Goal: Task Accomplishment & Management: Manage account settings

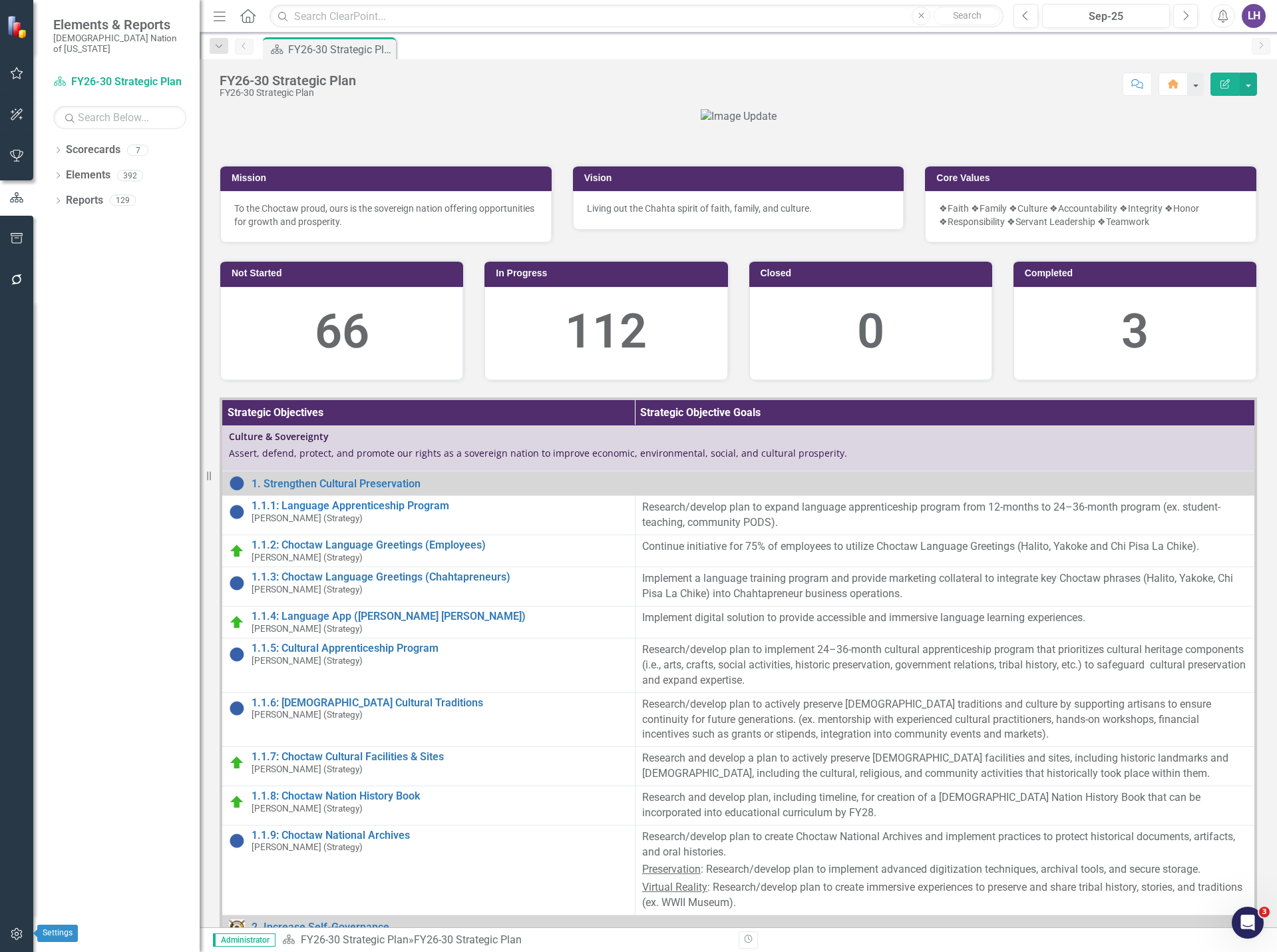
click at [19, 936] on icon "button" at bounding box center [17, 934] width 14 height 10
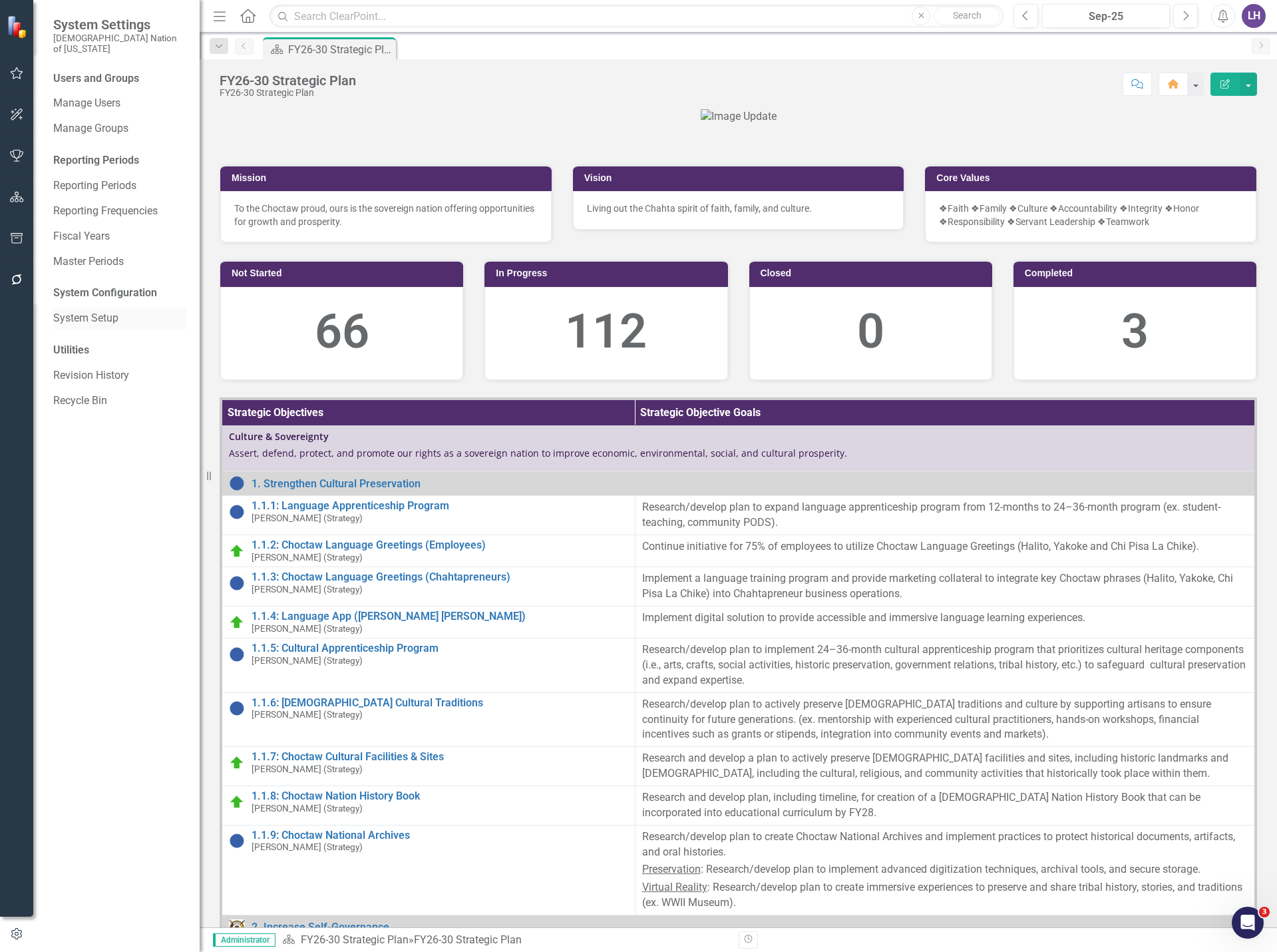
click at [97, 311] on link "System Setup" at bounding box center [120, 319] width 133 height 16
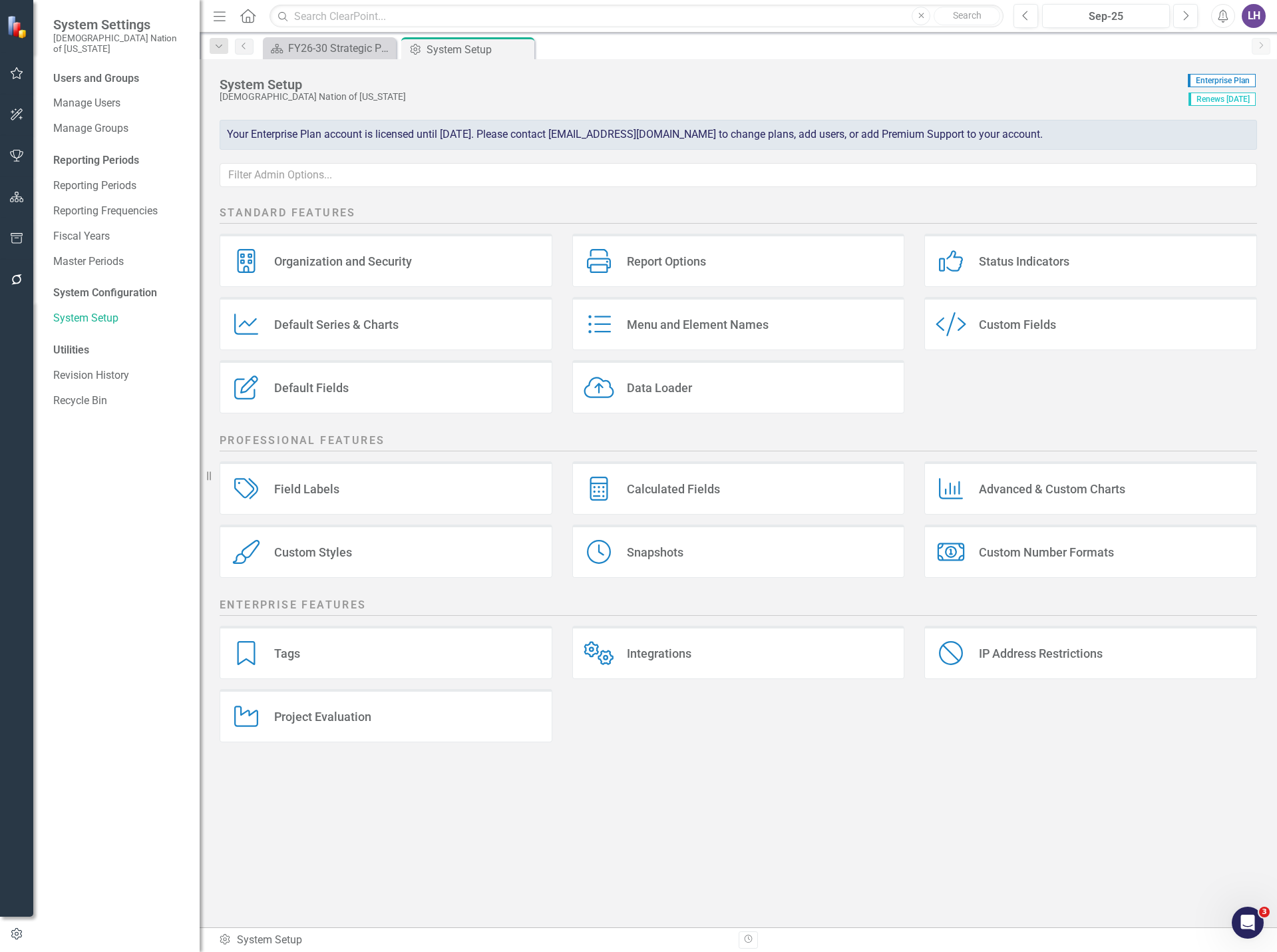
click at [1041, 330] on div "Custom Fields" at bounding box center [1018, 325] width 78 height 16
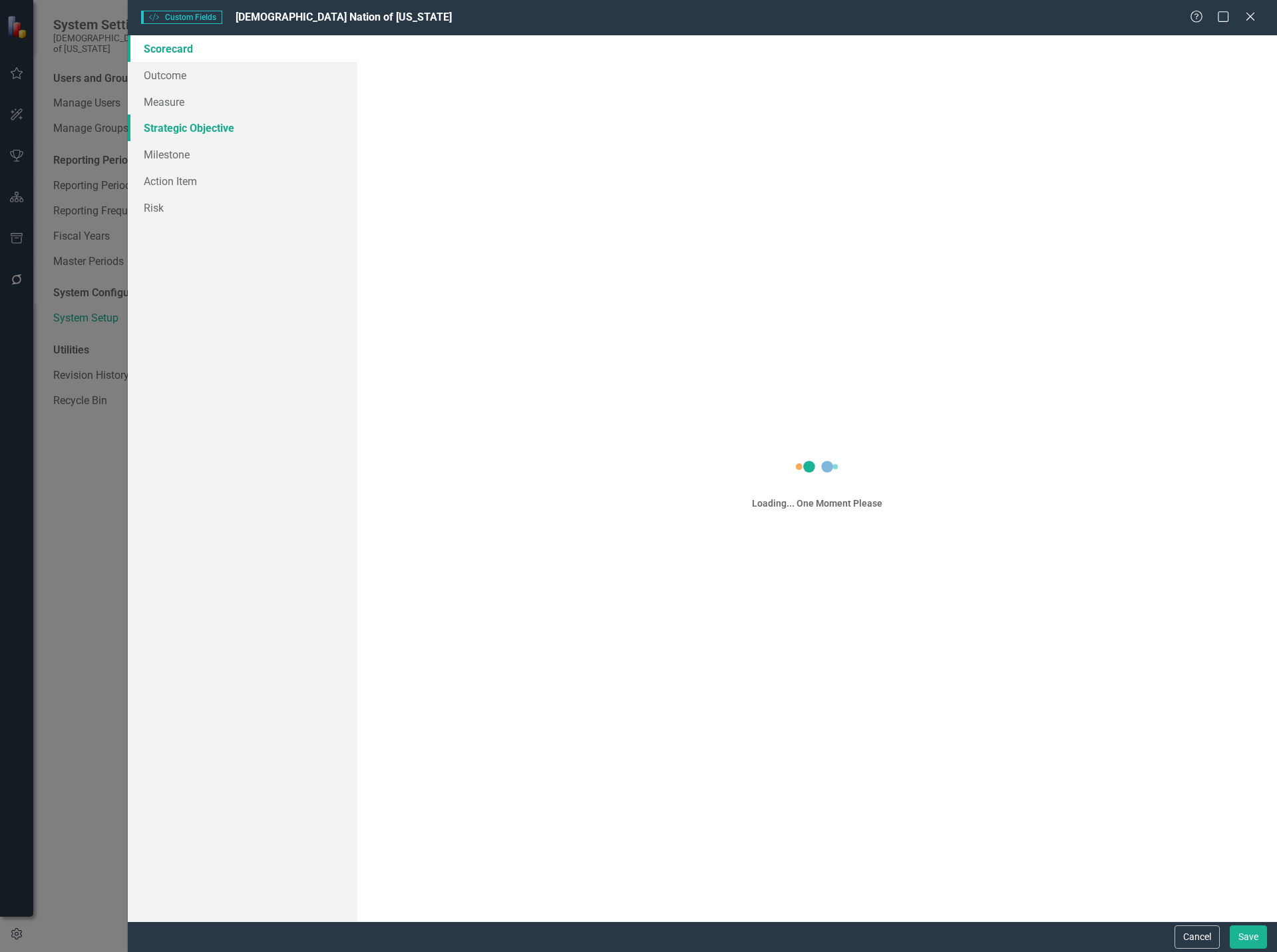
click at [223, 130] on link "Strategic Objective" at bounding box center [242, 128] width 229 height 27
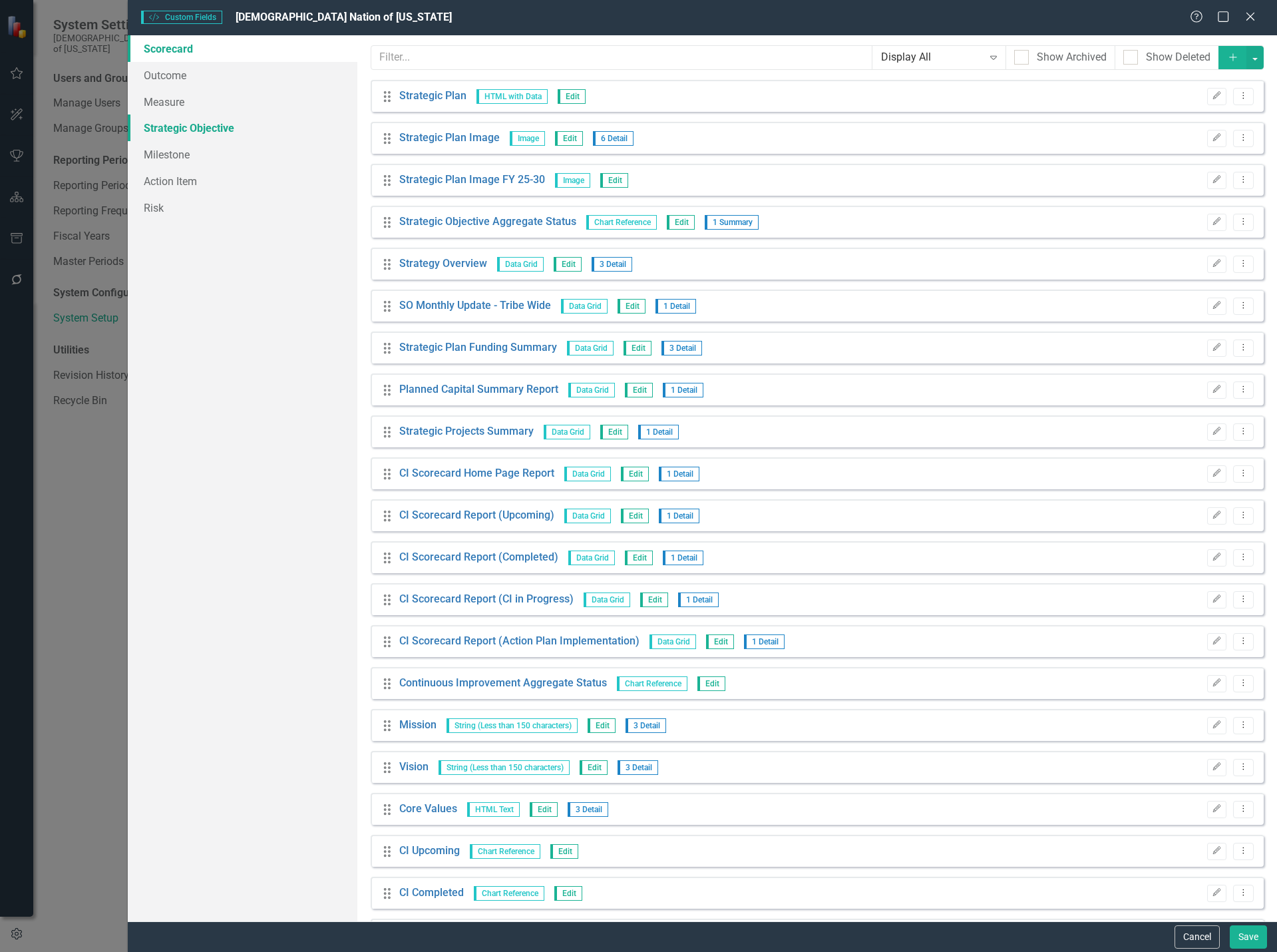
click at [217, 126] on link "Strategic Objective" at bounding box center [242, 128] width 229 height 27
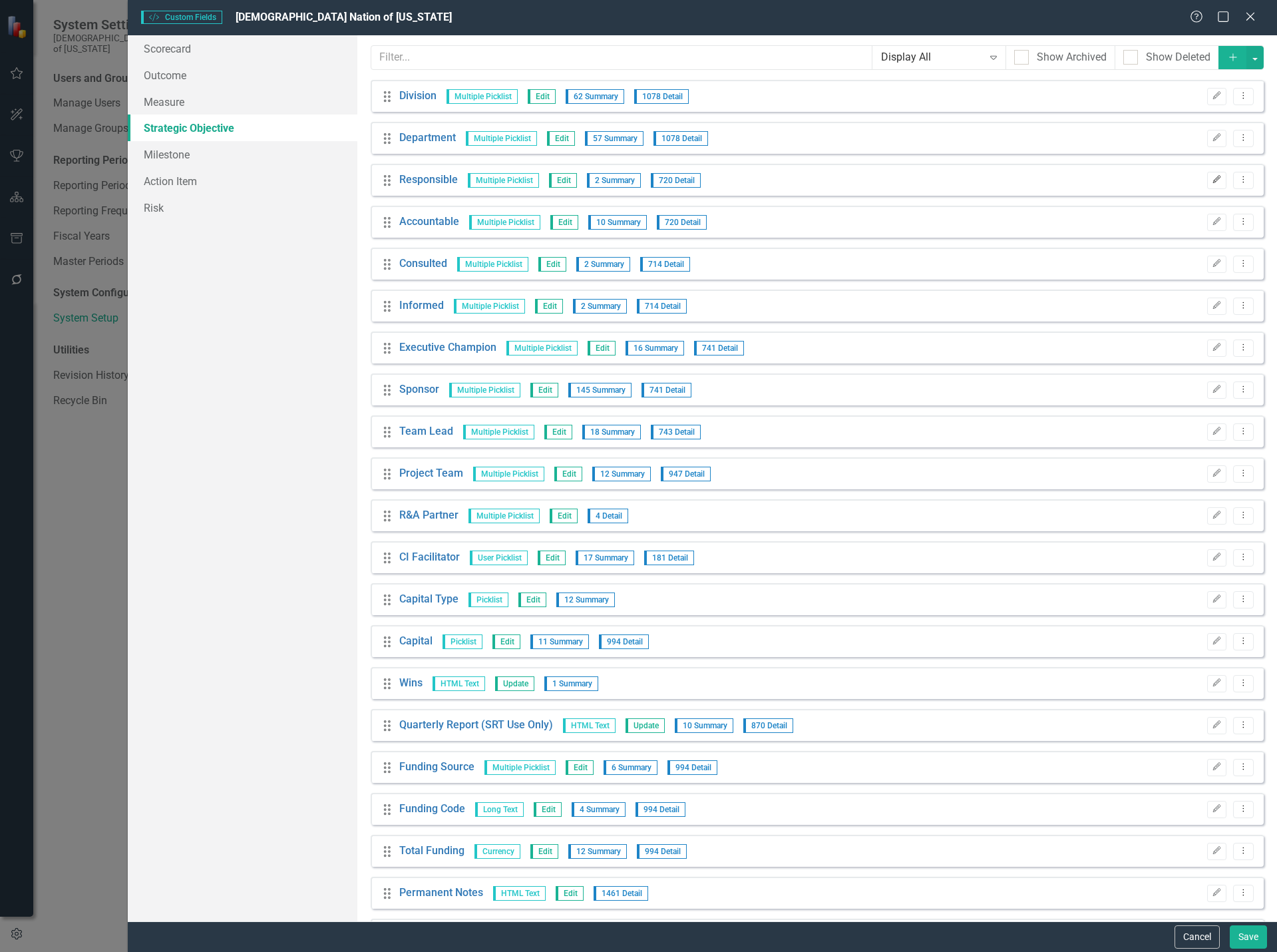
click at [1212, 182] on icon "Edit" at bounding box center [1218, 179] width 10 height 8
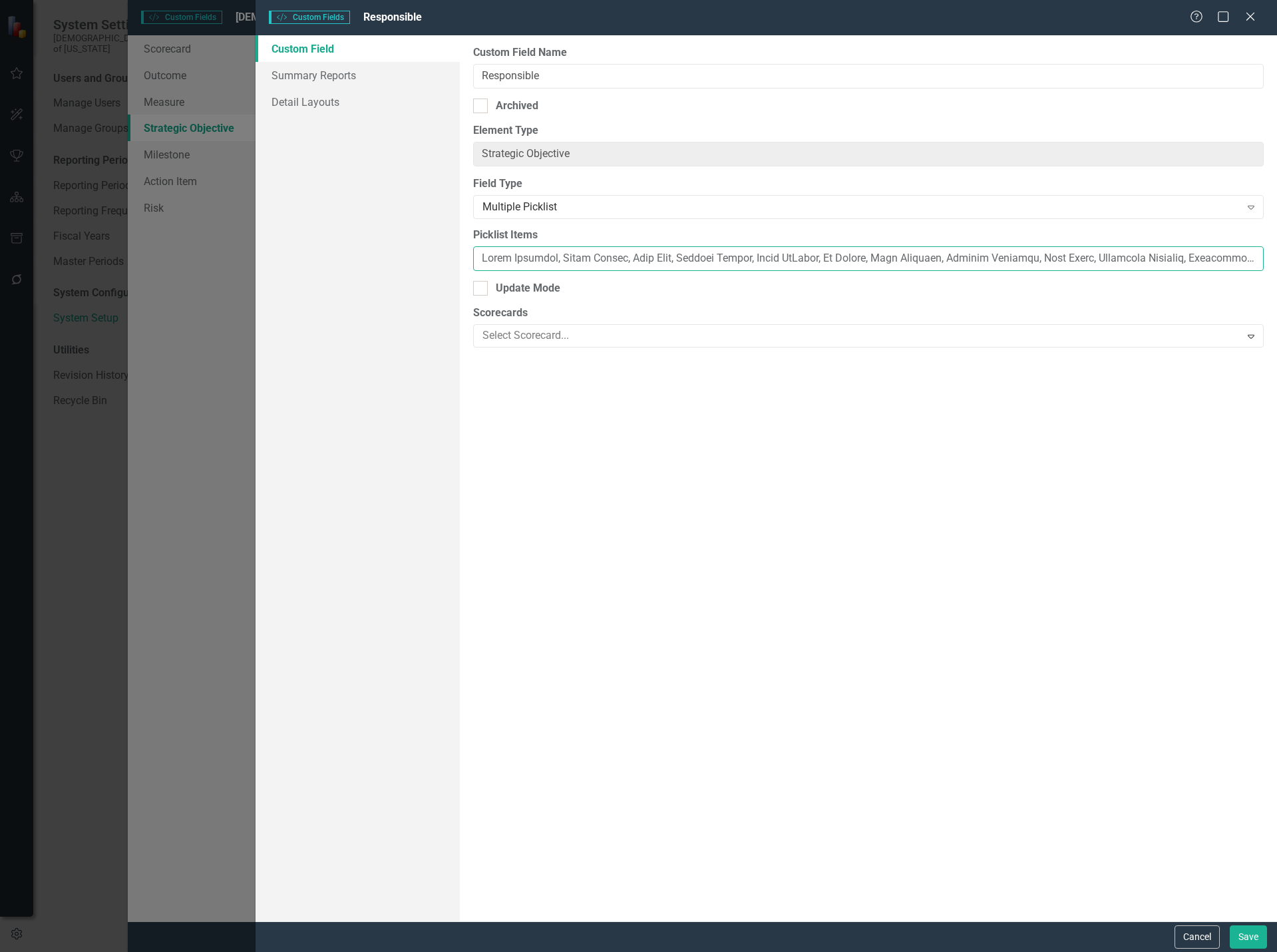
click at [737, 262] on input "Picklist Items" at bounding box center [869, 258] width 791 height 25
paste input "[PERSON_NAME], [PERSON_NAME], [PERSON_NAME], [PERSON_NAME], [PERSON_NAME], [PER…"
type input "[PERSON_NAME], [PERSON_NAME], [PERSON_NAME], [PERSON_NAME], [PERSON_NAME], [PER…"
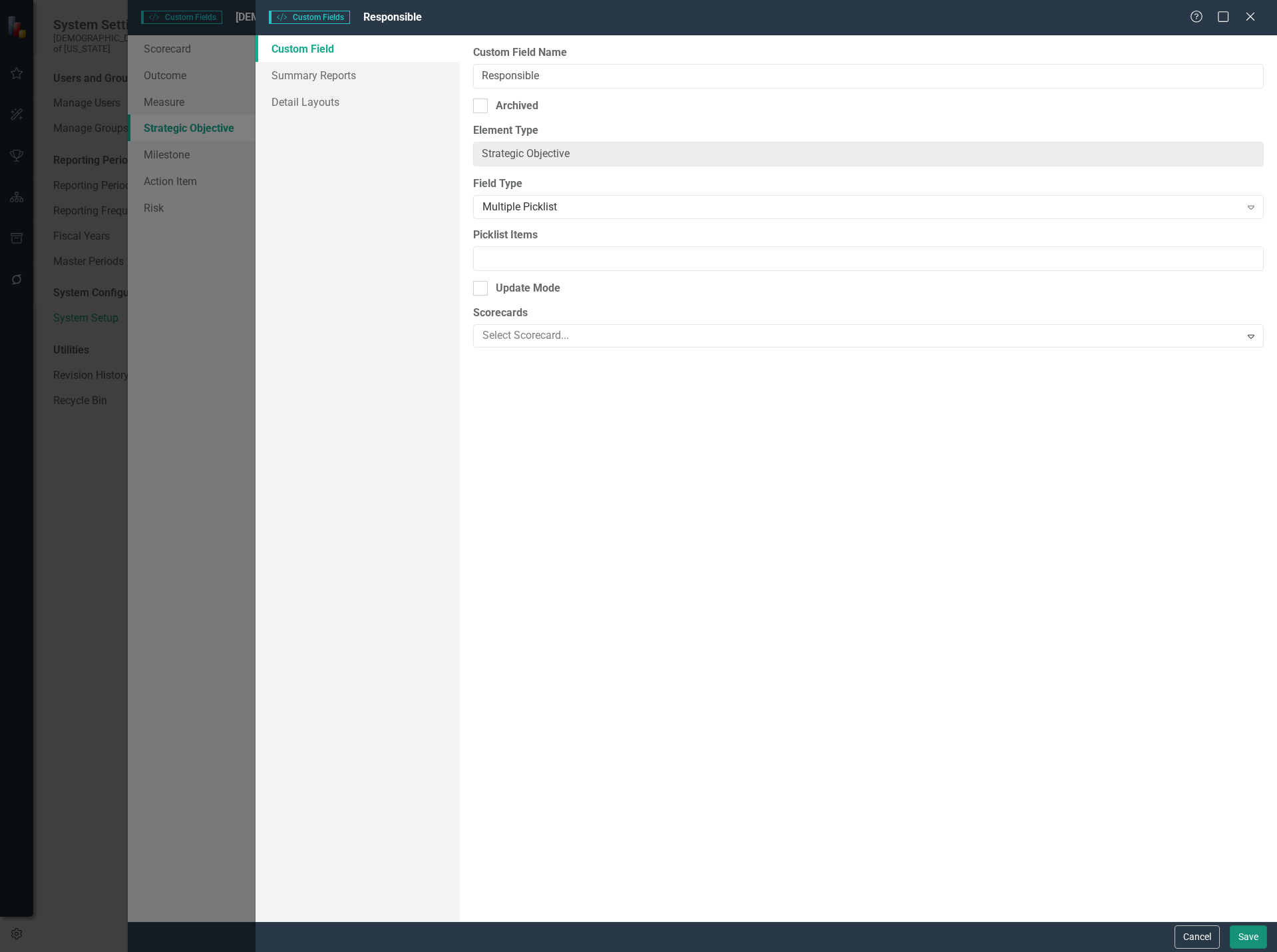
click at [1249, 940] on button "Save" at bounding box center [1248, 936] width 37 height 23
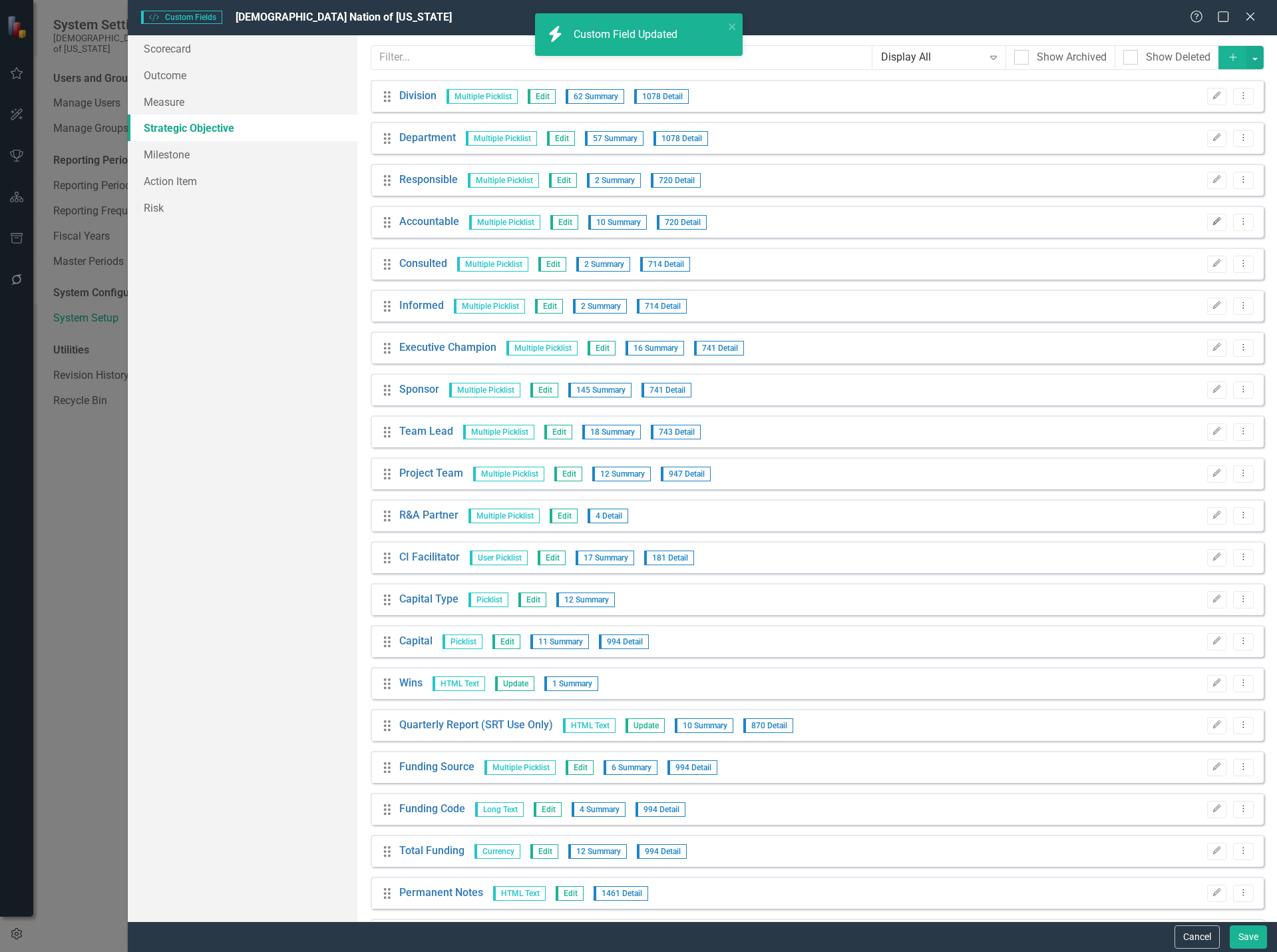
click at [1212, 224] on icon "Edit" at bounding box center [1218, 221] width 10 height 8
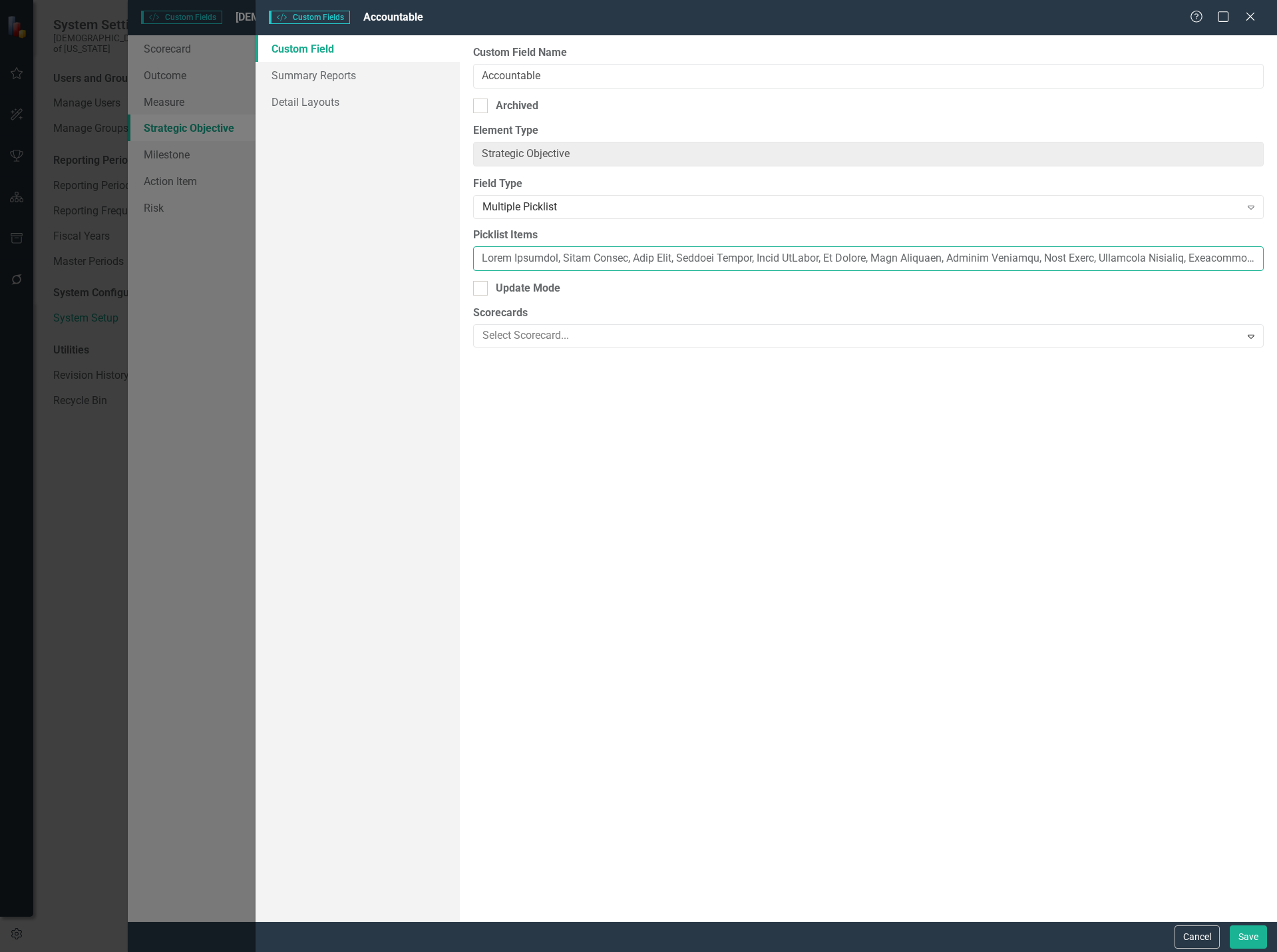
click at [739, 259] on input "Picklist Items" at bounding box center [869, 258] width 791 height 25
paste input "[PERSON_NAME], [PERSON_NAME], [PERSON_NAME], [PERSON_NAME], [PERSON_NAME], [PER…"
type input "[PERSON_NAME], [PERSON_NAME], [PERSON_NAME], [PERSON_NAME], [PERSON_NAME], [PER…"
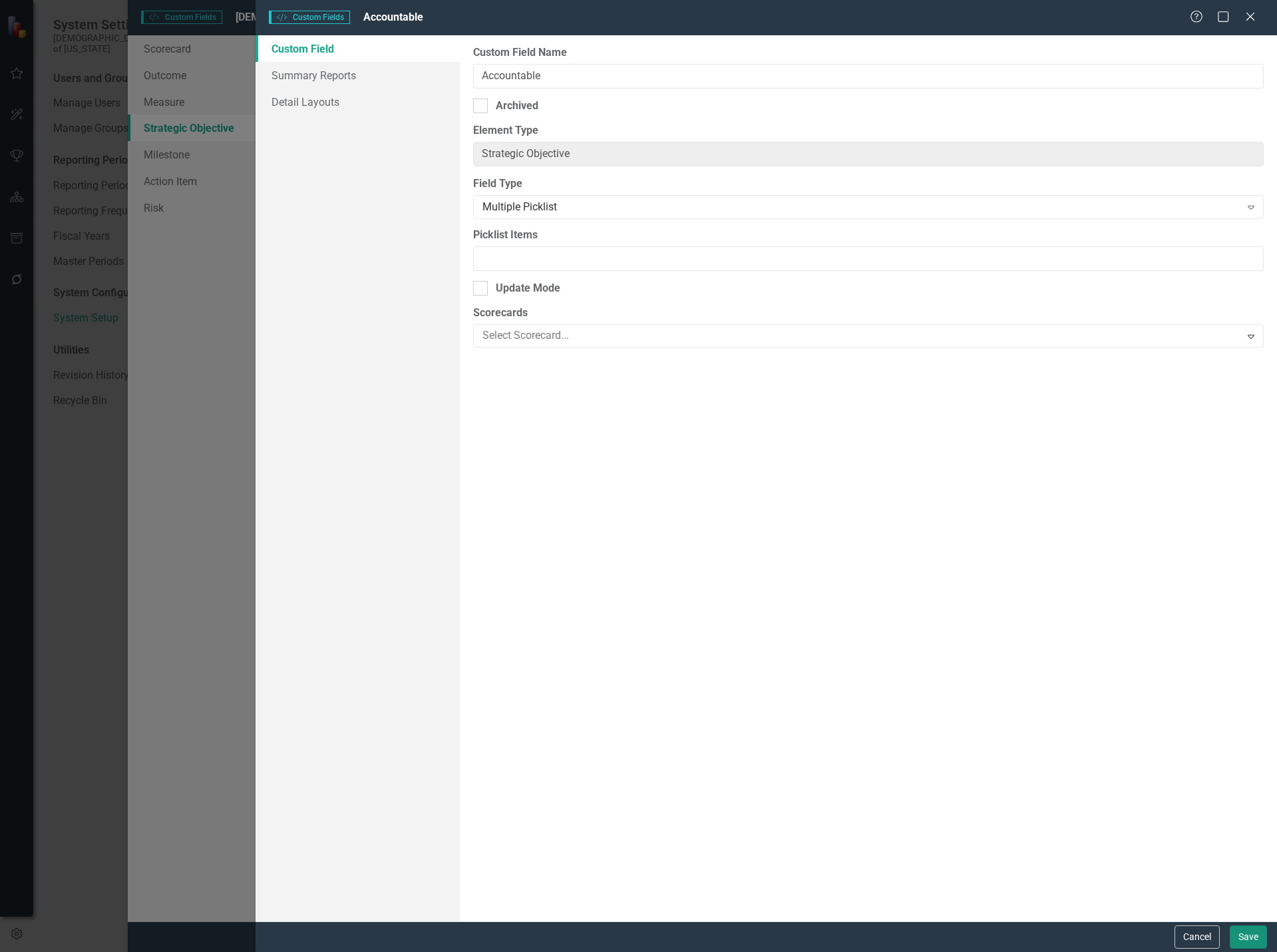
click at [1245, 937] on button "Save" at bounding box center [1248, 936] width 37 height 23
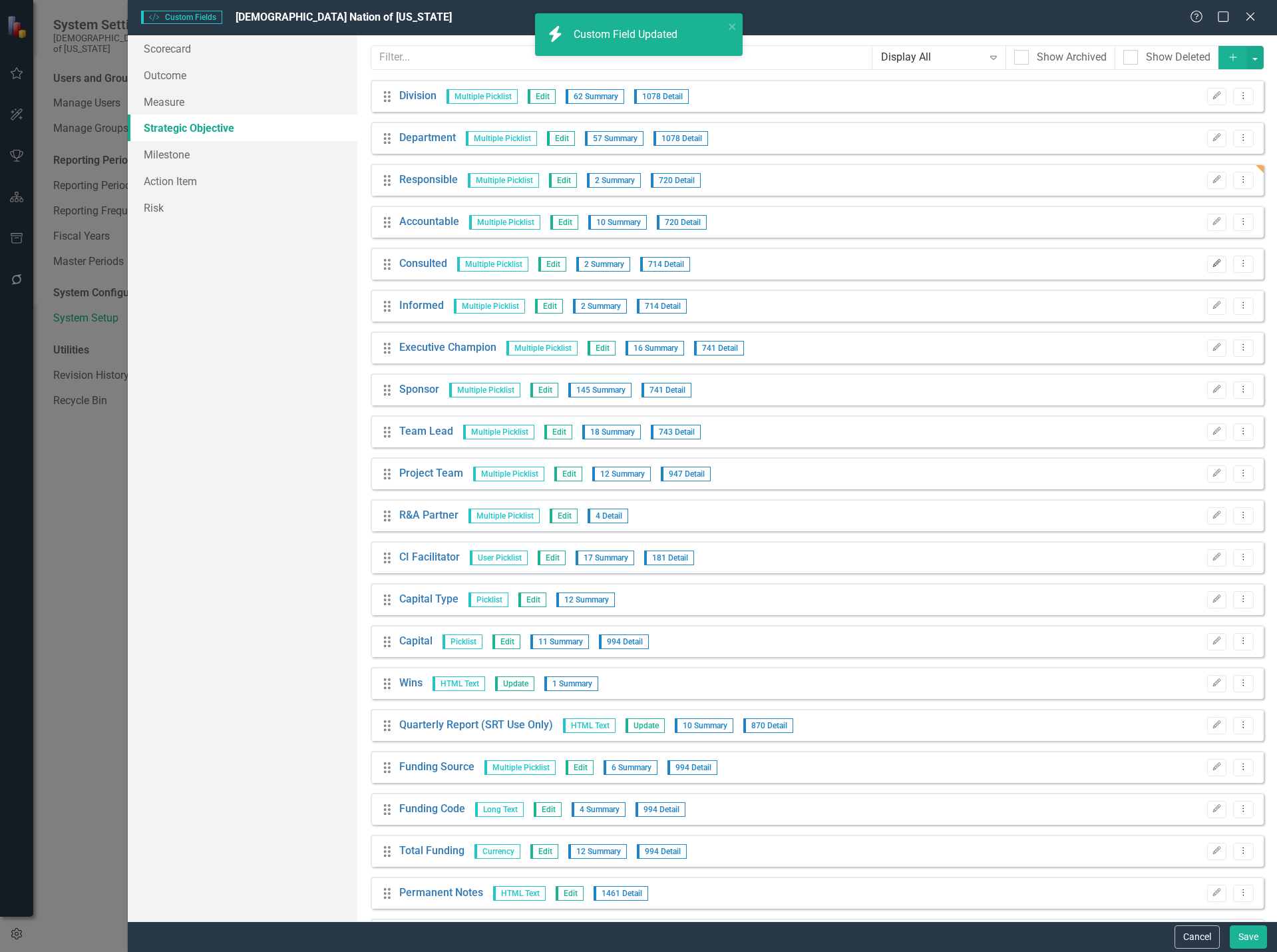
click at [1213, 266] on button "Edit" at bounding box center [1217, 264] width 19 height 17
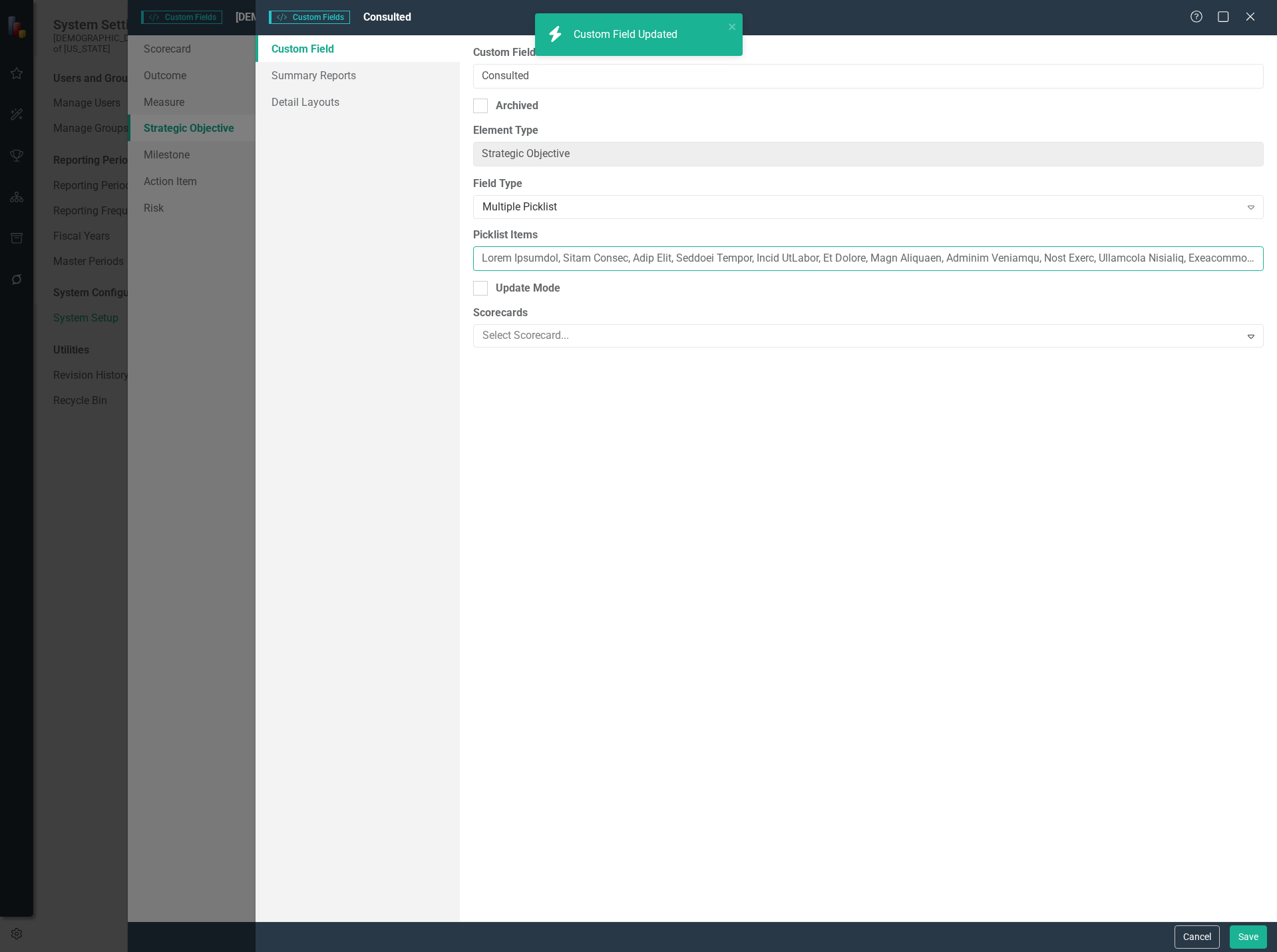
click at [980, 255] on input "Picklist Items" at bounding box center [869, 258] width 791 height 25
paste input "[PERSON_NAME], [PERSON_NAME], [PERSON_NAME], [PERSON_NAME], [PERSON_NAME], [PER…"
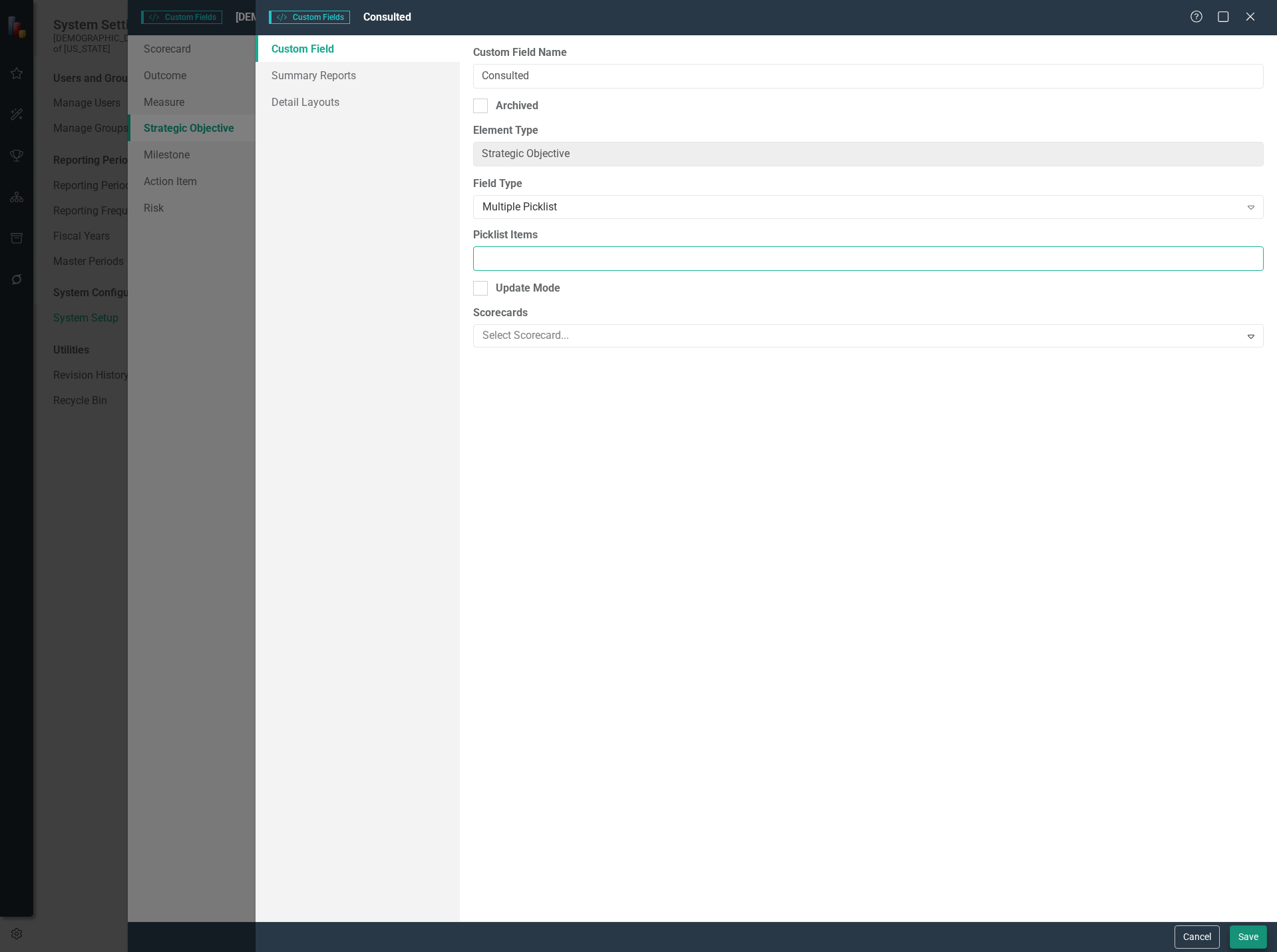
type input "[PERSON_NAME], [PERSON_NAME], [PERSON_NAME], [PERSON_NAME], [PERSON_NAME], [PER…"
click at [1254, 931] on button "Save" at bounding box center [1248, 936] width 37 height 23
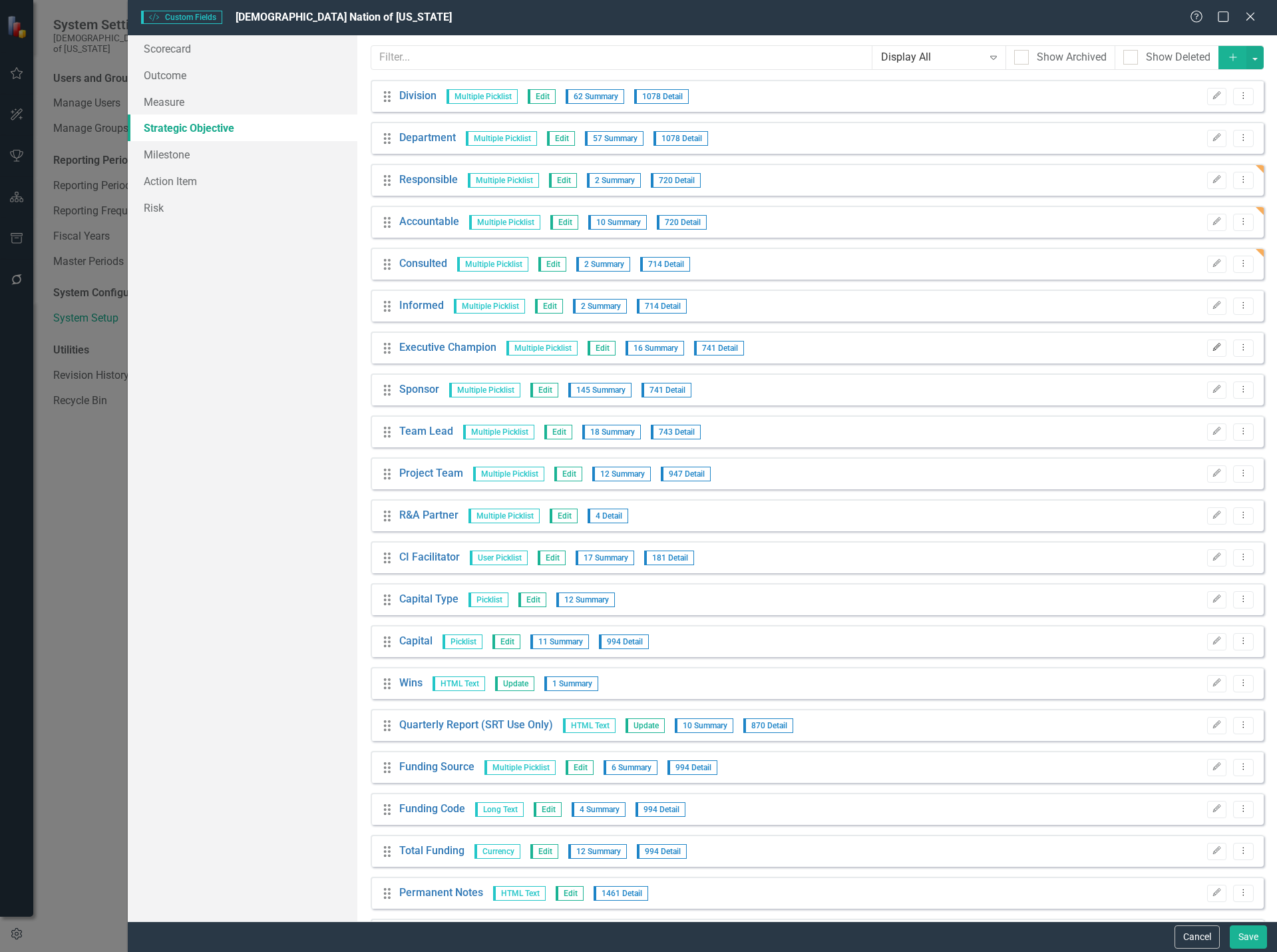
click at [1213, 348] on icon "button" at bounding box center [1217, 347] width 8 height 8
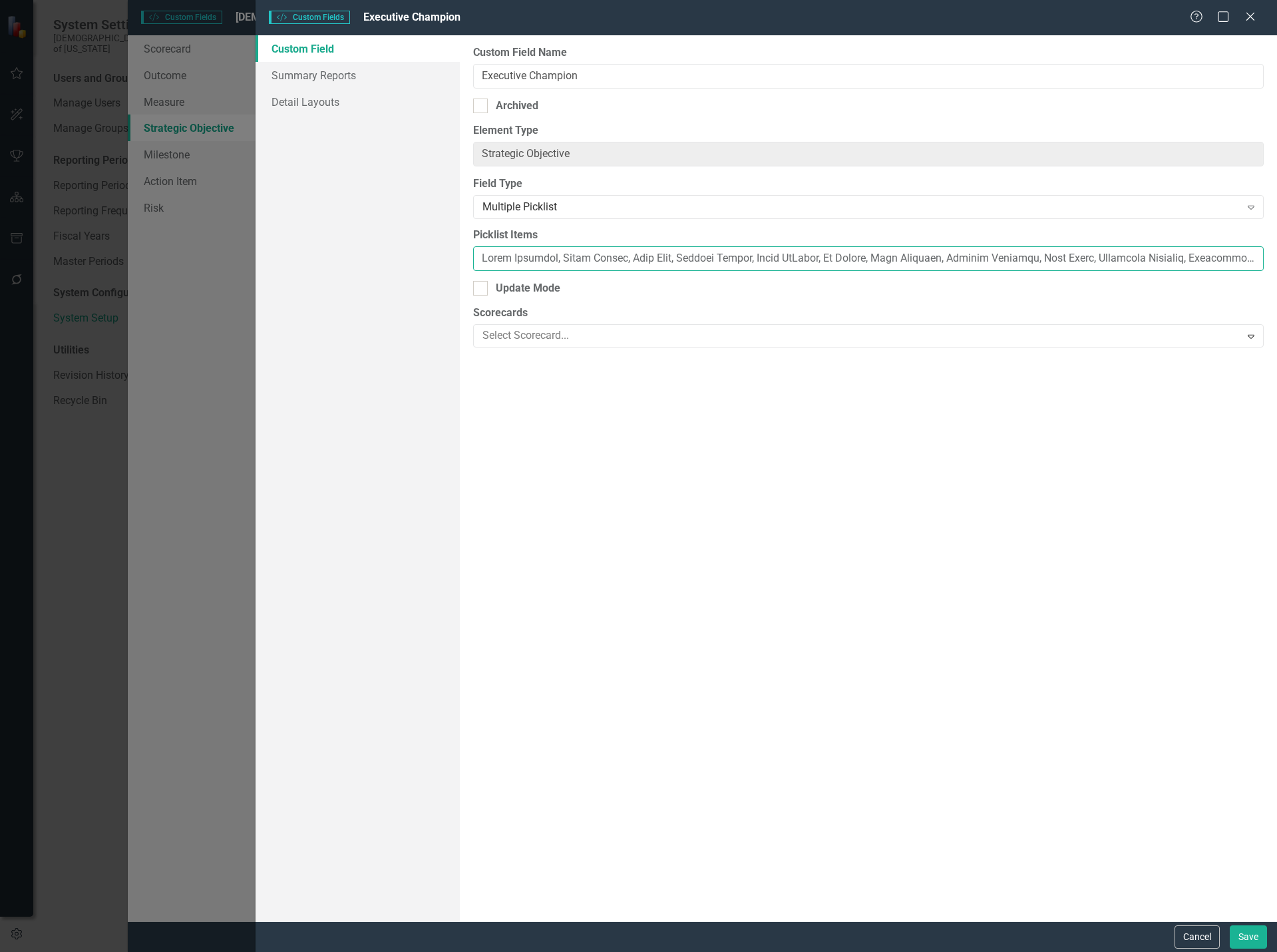
click at [833, 254] on input "Picklist Items" at bounding box center [869, 258] width 791 height 25
paste input "[PERSON_NAME], [PERSON_NAME], [PERSON_NAME], [PERSON_NAME], [PERSON_NAME], [PER…"
type input "[PERSON_NAME], [PERSON_NAME], [PERSON_NAME], [PERSON_NAME], [PERSON_NAME], [PER…"
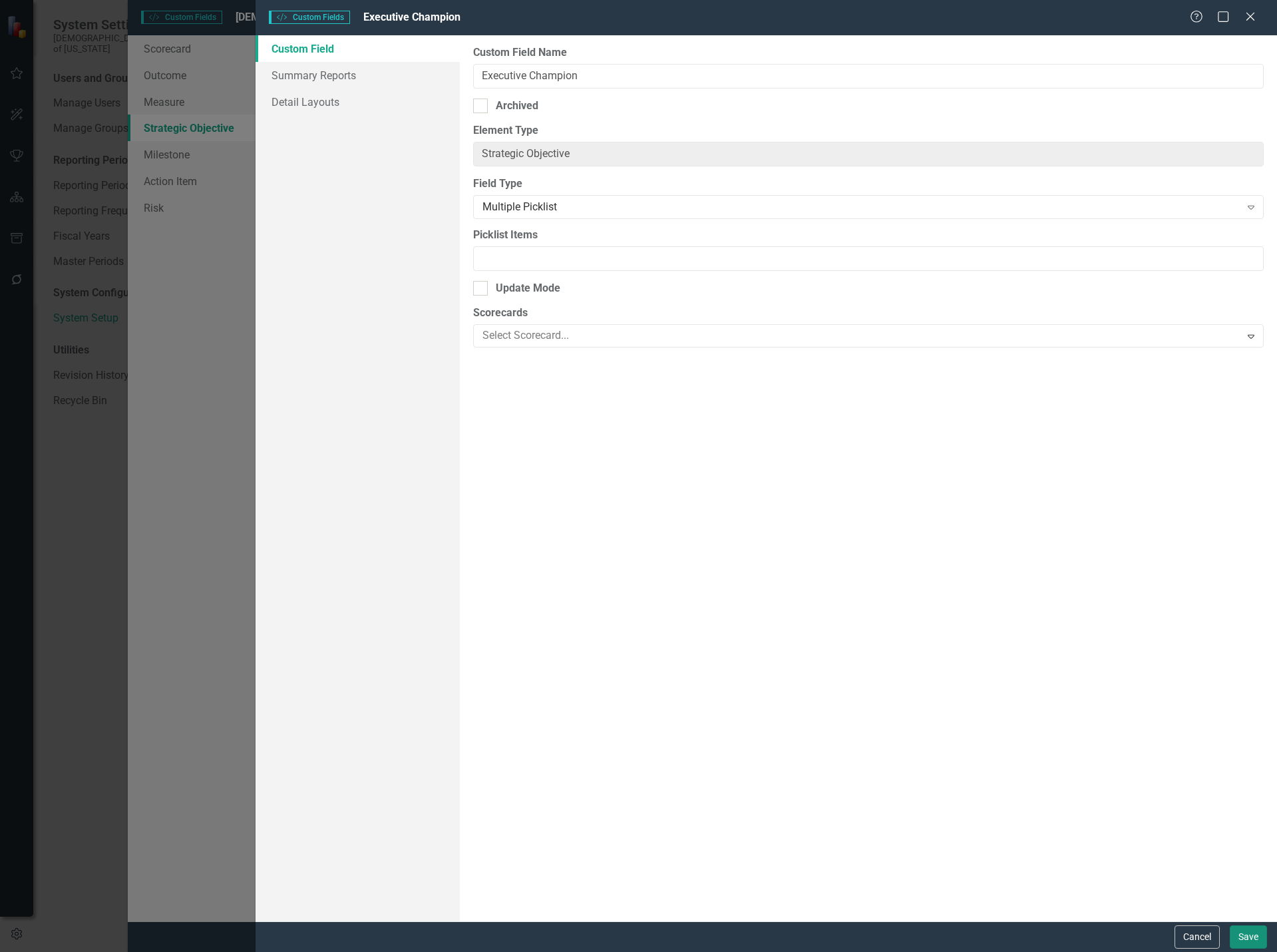
click at [1245, 935] on button "Save" at bounding box center [1248, 936] width 37 height 23
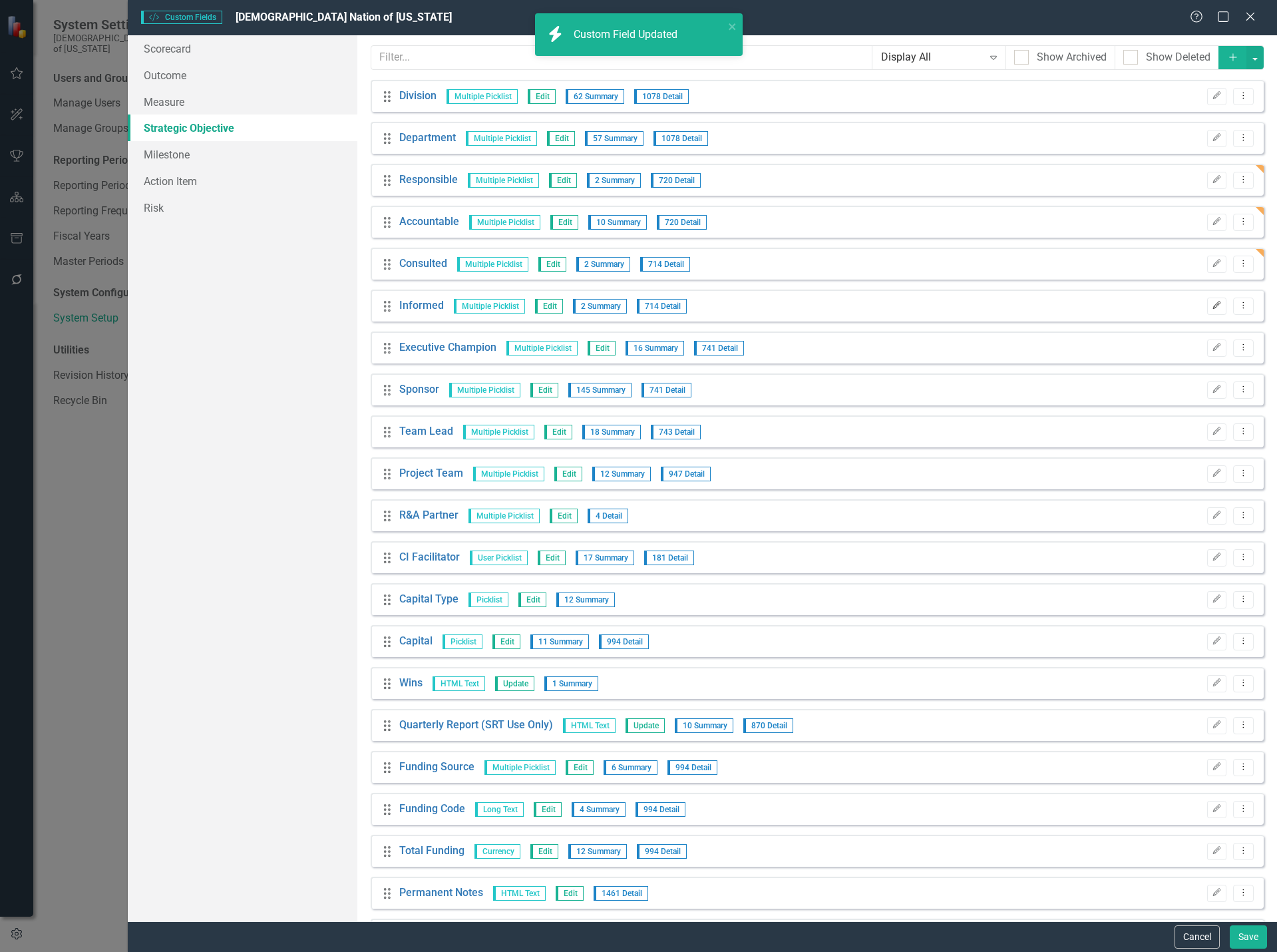
click at [1212, 304] on icon "Edit" at bounding box center [1218, 305] width 10 height 8
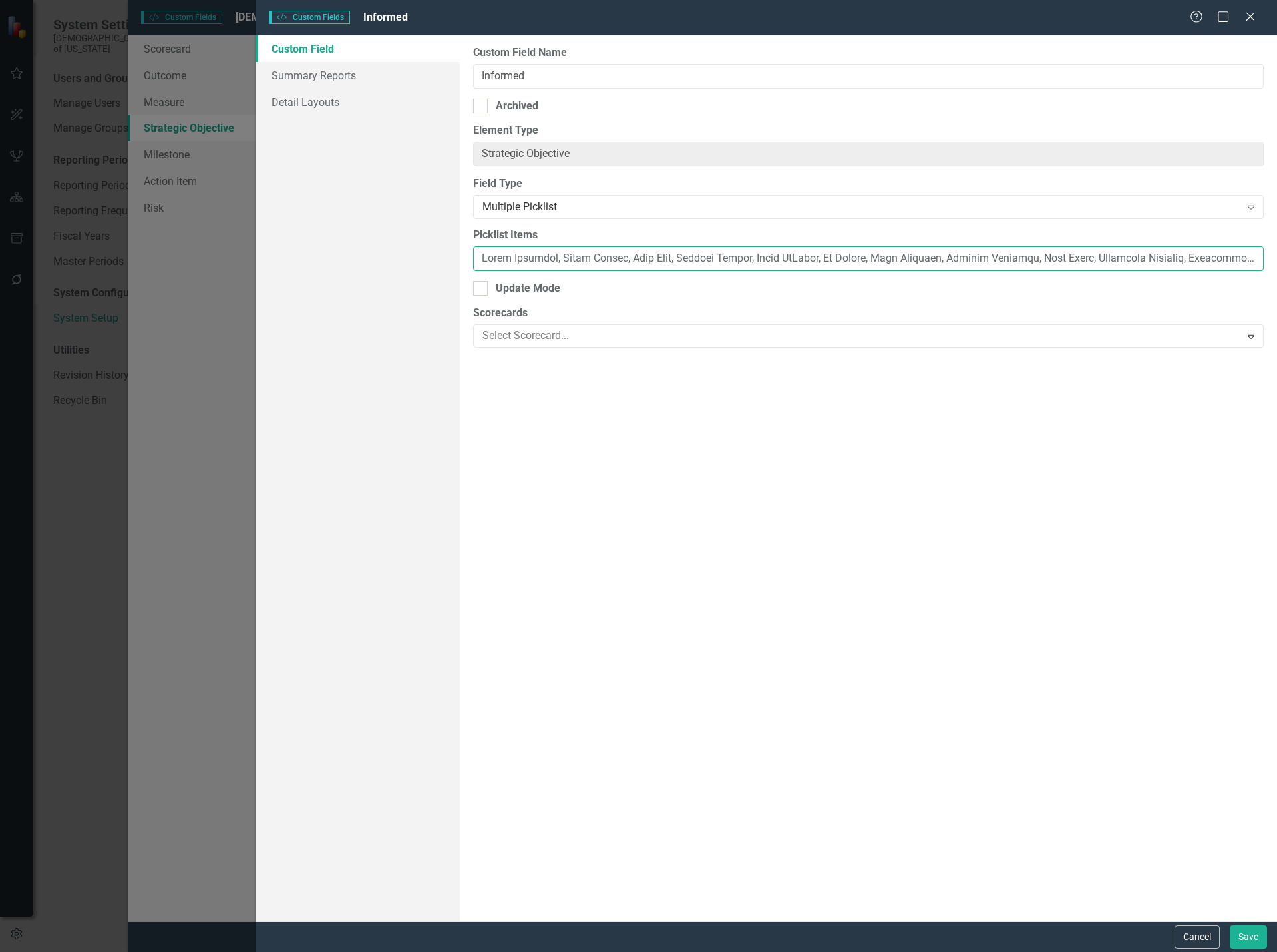
click at [807, 262] on input "Picklist Items" at bounding box center [869, 258] width 791 height 25
paste input "[PERSON_NAME], [PERSON_NAME], [PERSON_NAME], [PERSON_NAME], [PERSON_NAME], [PER…"
type input "[PERSON_NAME], [PERSON_NAME], [PERSON_NAME], [PERSON_NAME], [PERSON_NAME], [PER…"
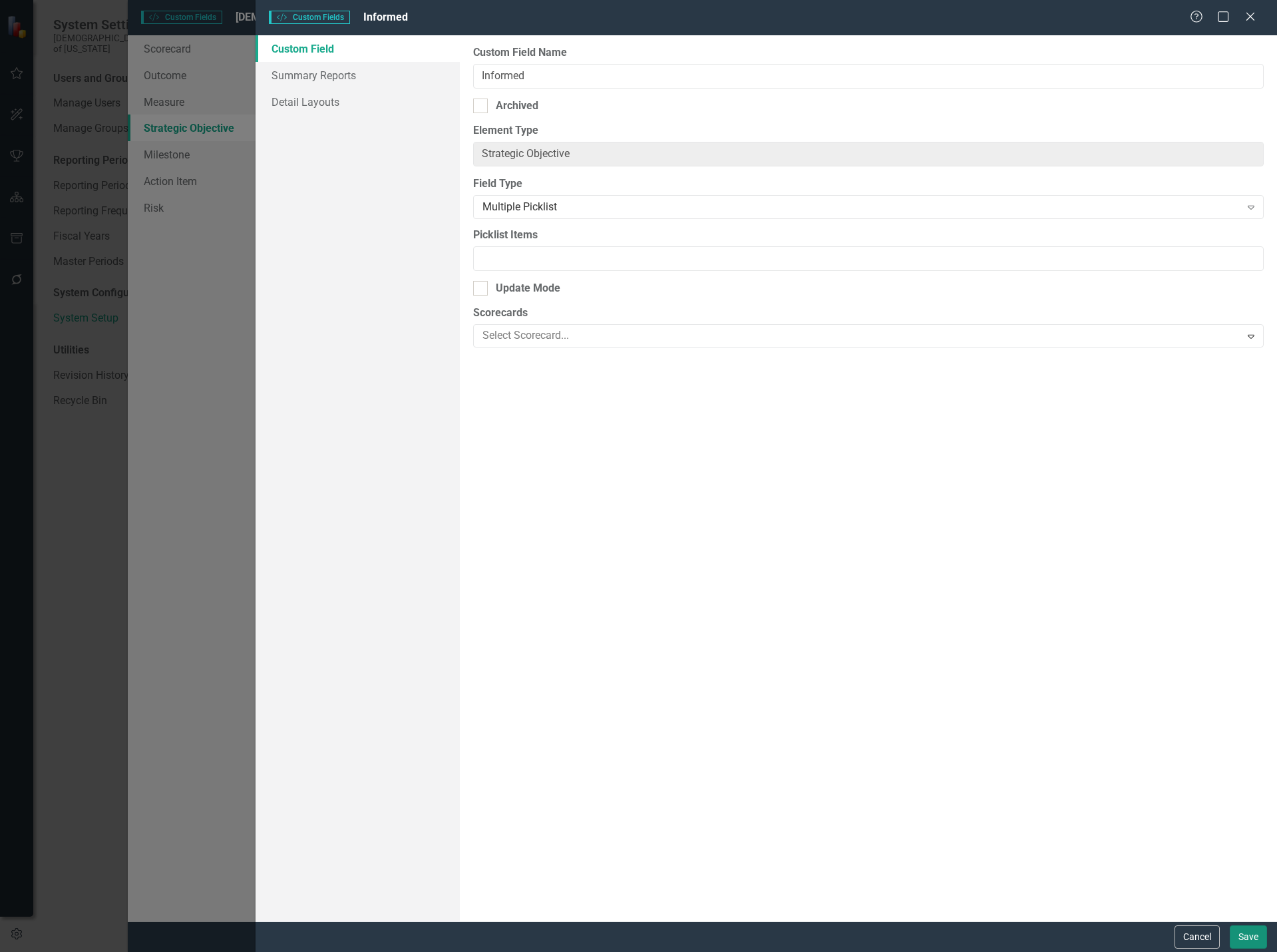
click at [1250, 942] on button "Save" at bounding box center [1248, 936] width 37 height 23
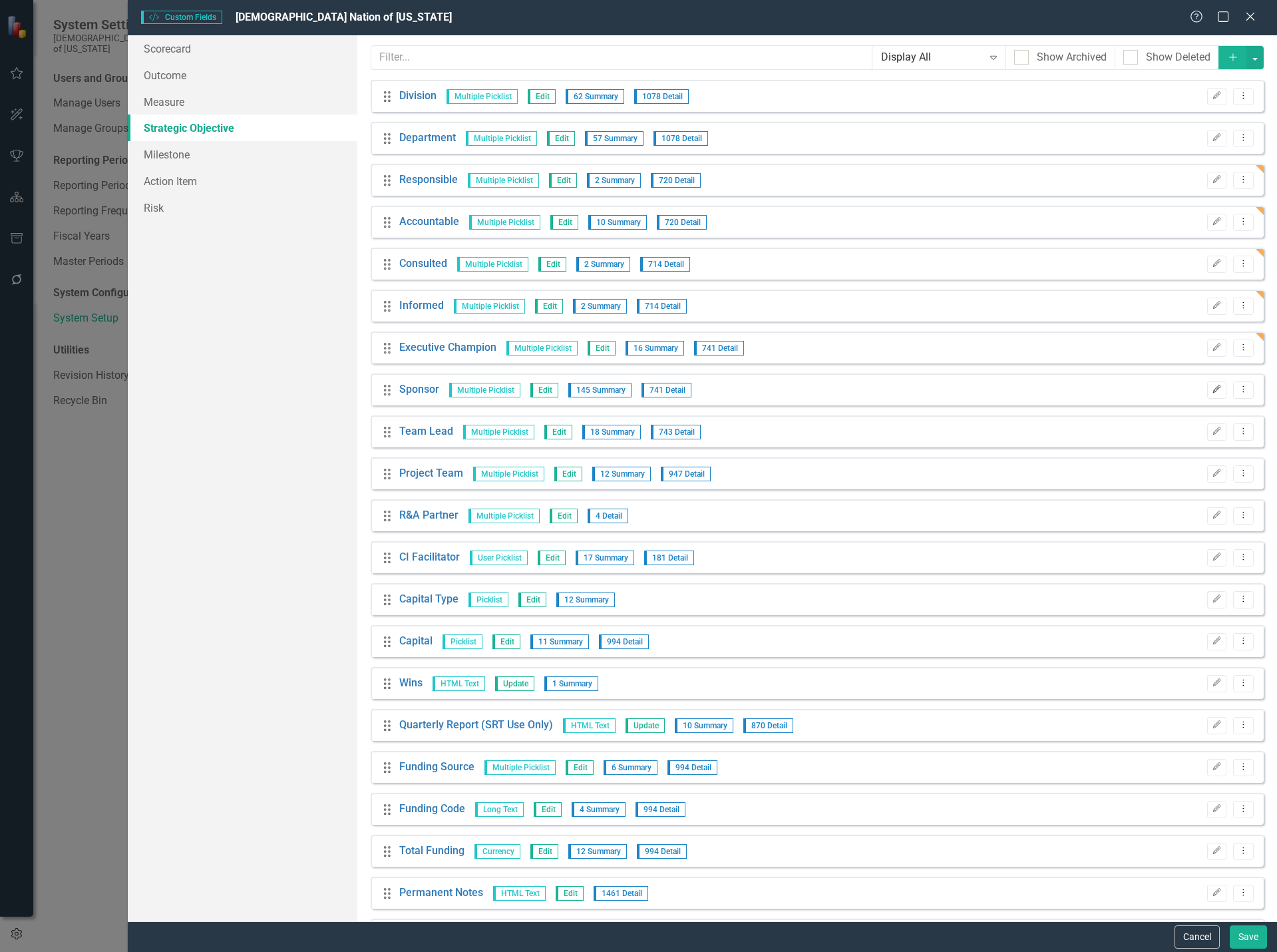
click at [1212, 388] on icon "Edit" at bounding box center [1218, 389] width 10 height 8
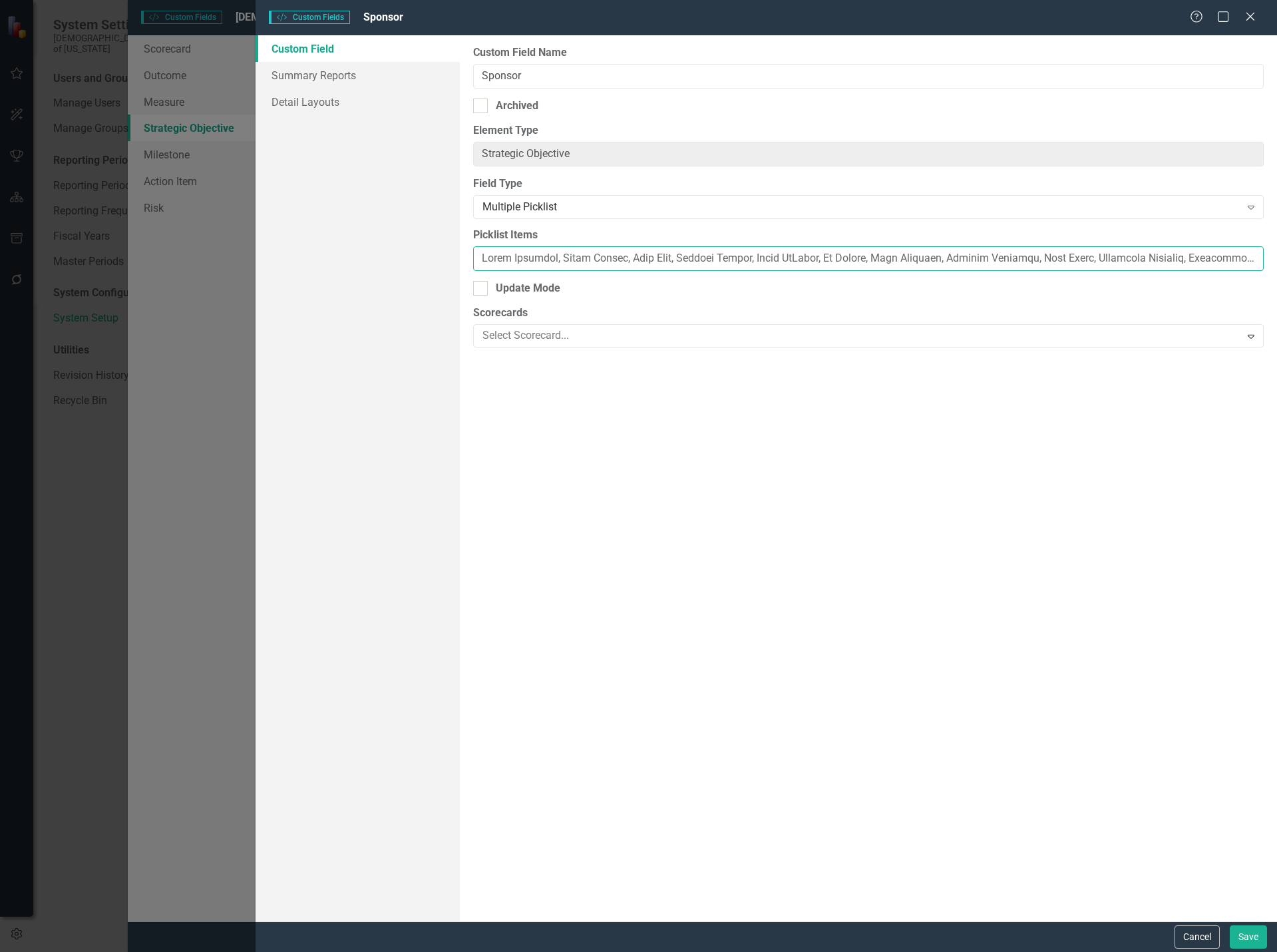
click at [812, 264] on input "Picklist Items" at bounding box center [869, 258] width 791 height 25
paste input "[PERSON_NAME], [PERSON_NAME], [PERSON_NAME], [PERSON_NAME], [PERSON_NAME], [PER…"
type input "[PERSON_NAME], [PERSON_NAME], [PERSON_NAME], [PERSON_NAME], [PERSON_NAME], [PER…"
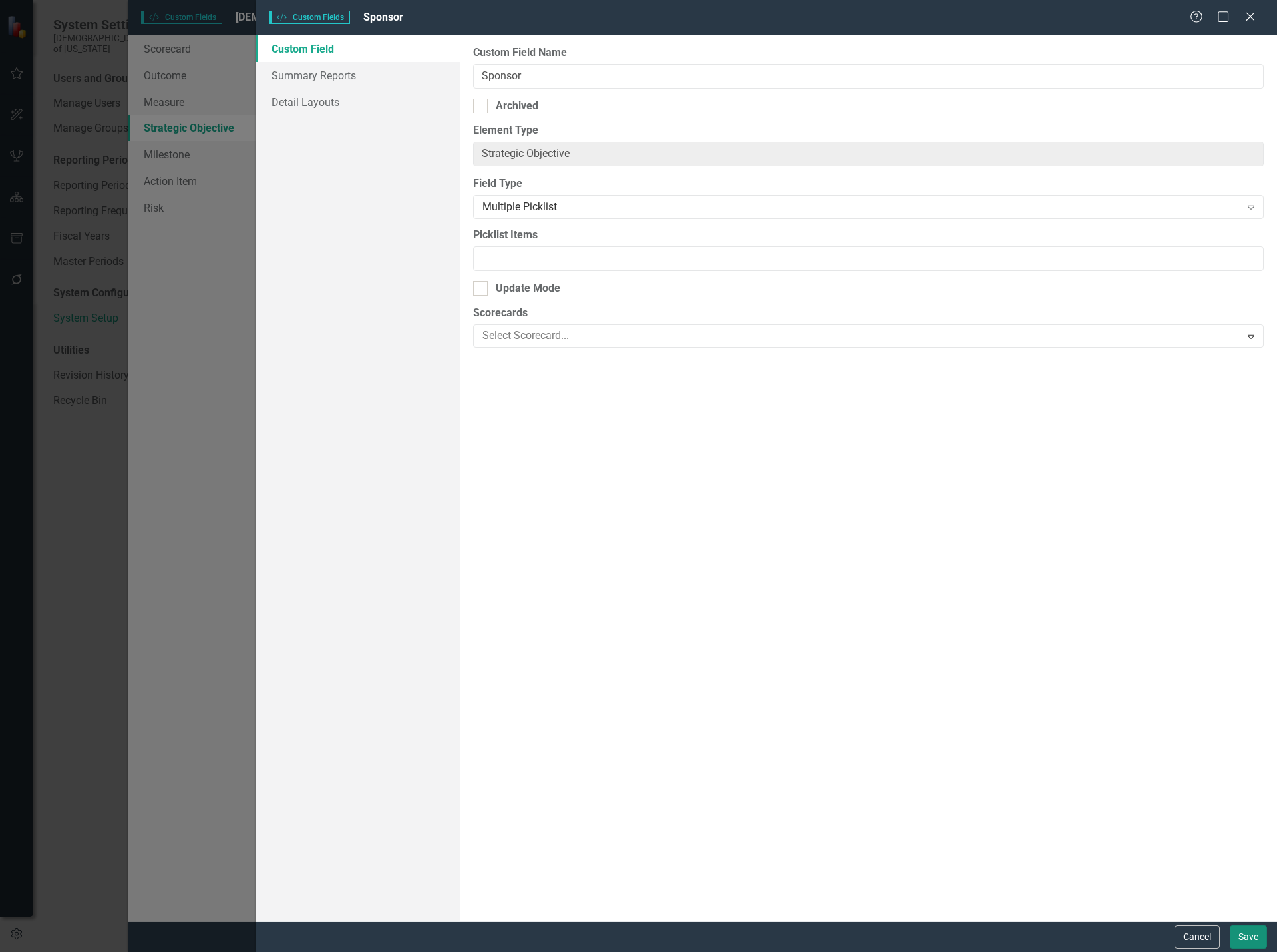
click at [1243, 937] on button "Save" at bounding box center [1248, 936] width 37 height 23
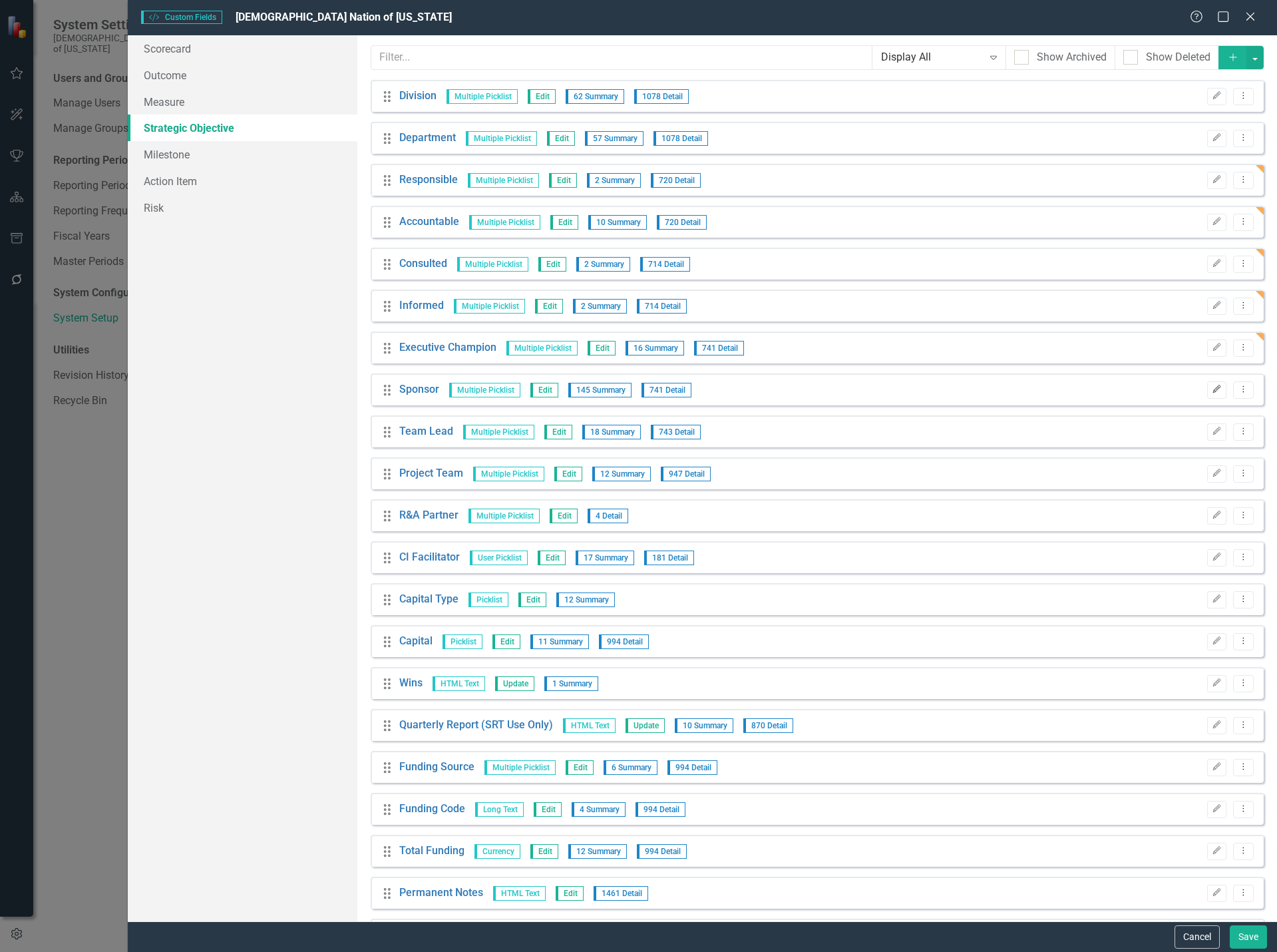
click at [1212, 389] on icon "Edit" at bounding box center [1218, 389] width 10 height 8
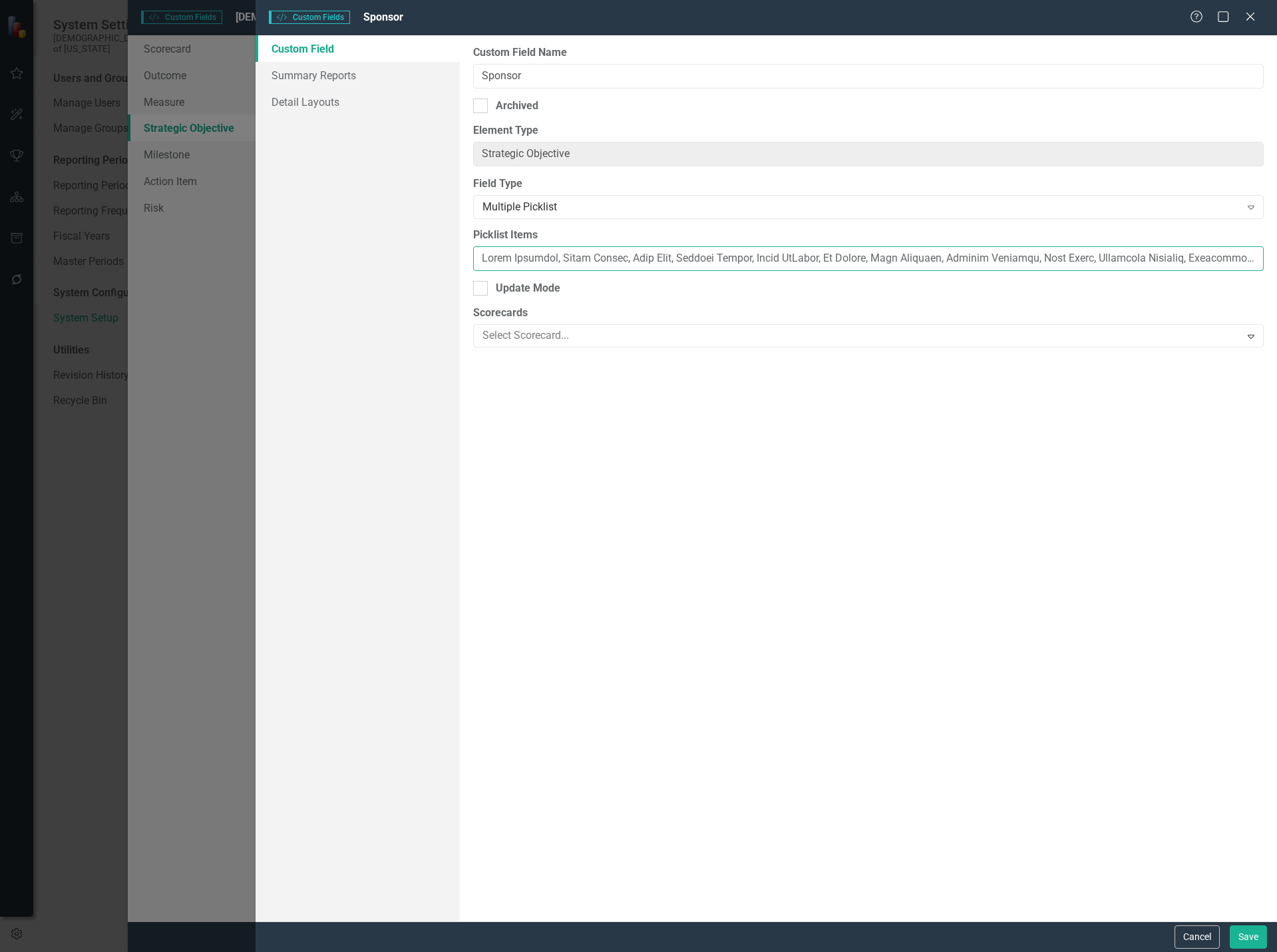
click at [850, 261] on input "Picklist Items" at bounding box center [869, 258] width 791 height 25
paste input "[PERSON_NAME], [PERSON_NAME], [PERSON_NAME], [PERSON_NAME], [PERSON_NAME], [PER…"
type input "[PERSON_NAME], [PERSON_NAME], [PERSON_NAME], [PERSON_NAME], [PERSON_NAME], [PER…"
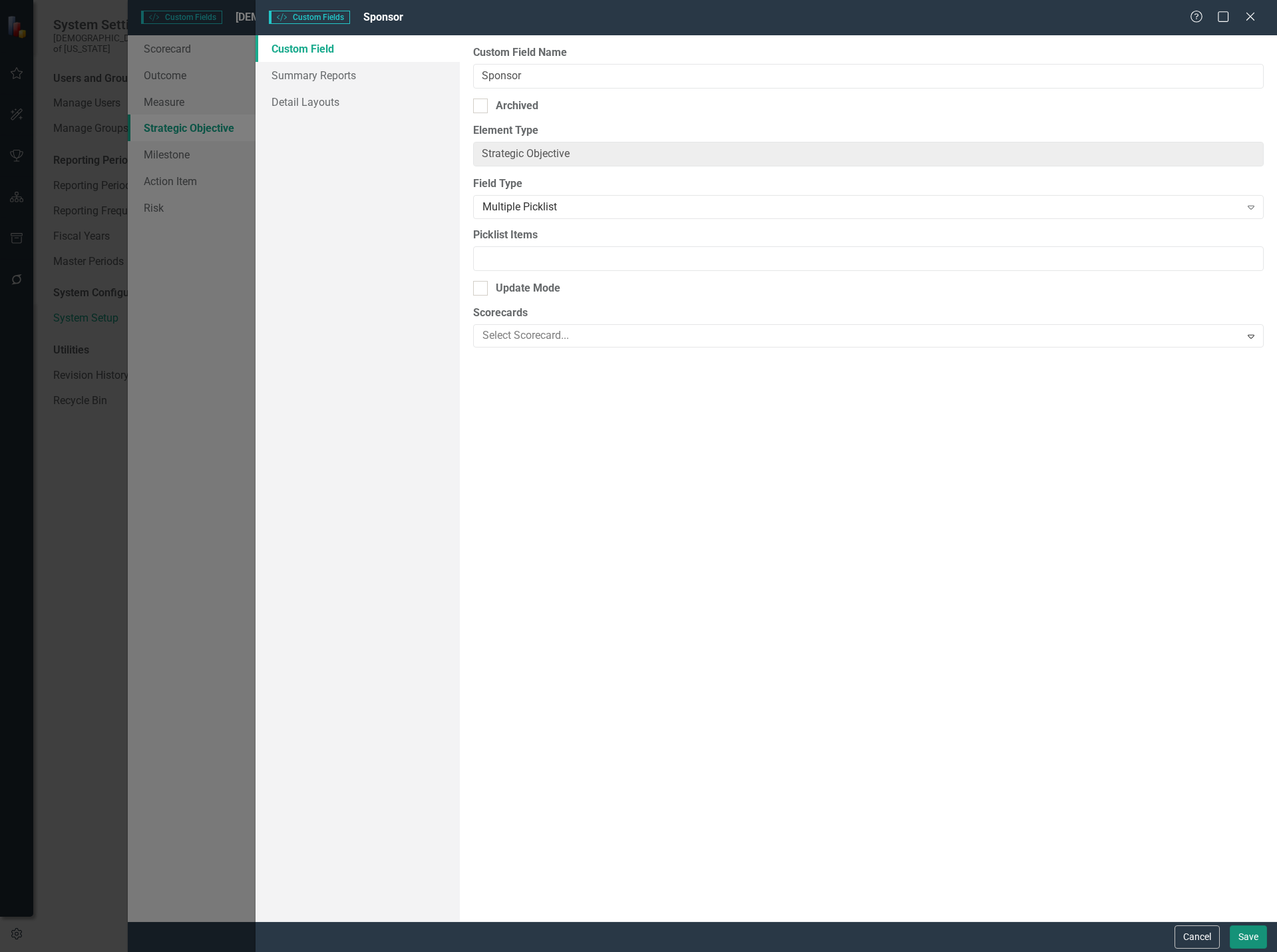
click at [1255, 935] on button "Save" at bounding box center [1248, 936] width 37 height 23
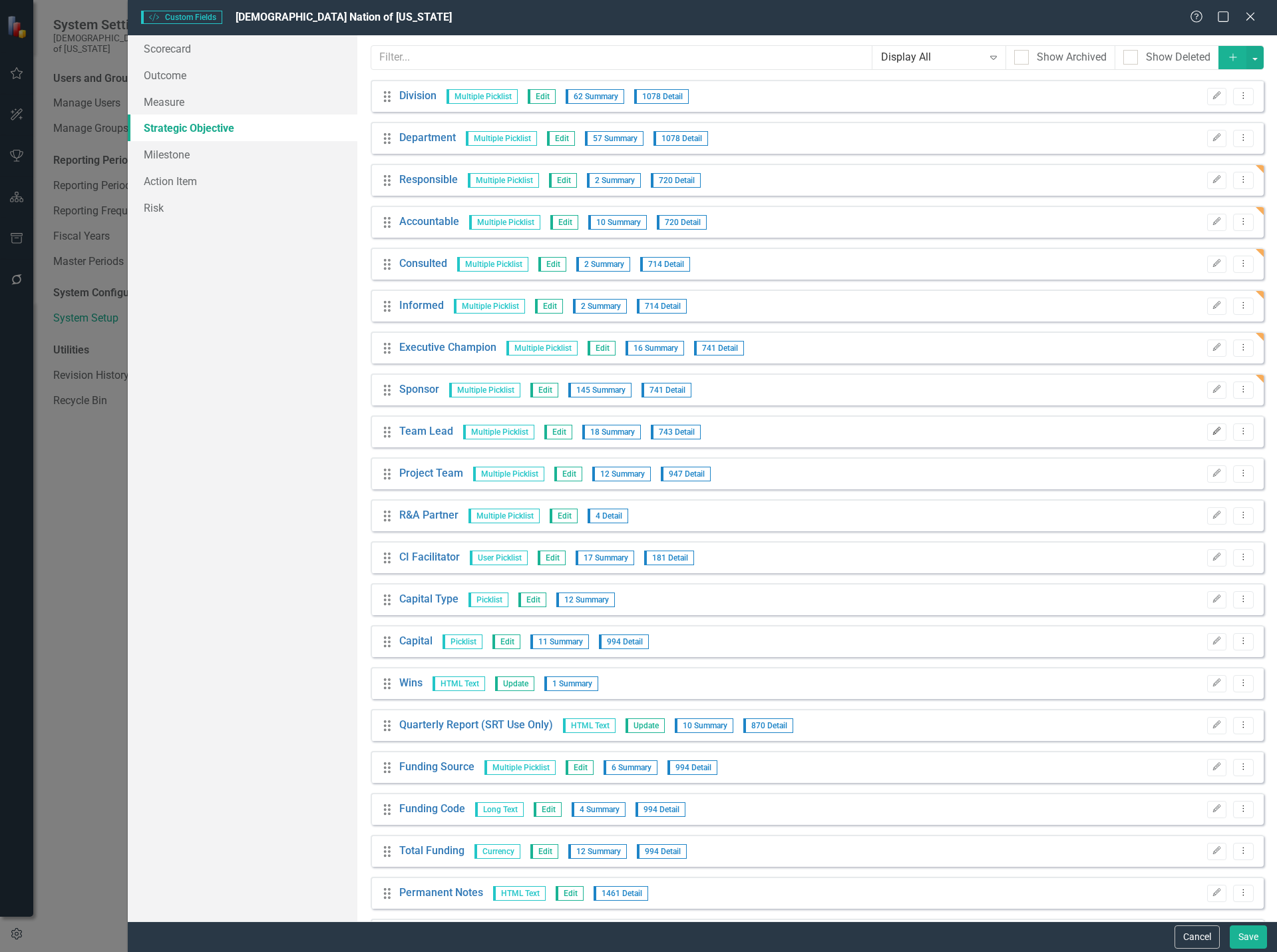
click at [1212, 428] on icon "Edit" at bounding box center [1218, 431] width 10 height 8
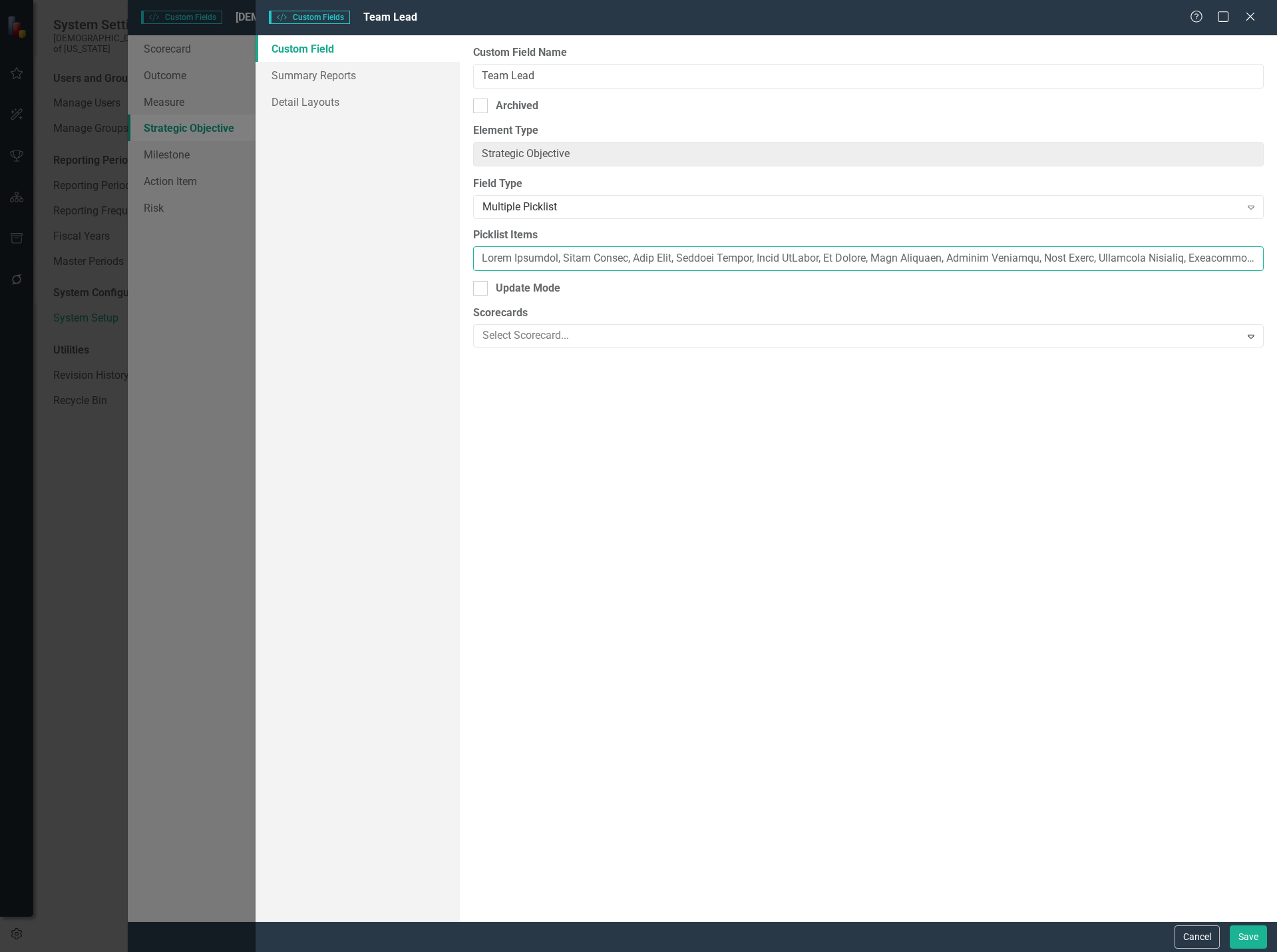
click at [762, 254] on input "Picklist Items" at bounding box center [869, 258] width 791 height 25
paste input "[PERSON_NAME], [PERSON_NAME], [PERSON_NAME], [PERSON_NAME], [PERSON_NAME], [PER…"
type input "[PERSON_NAME], [PERSON_NAME], [PERSON_NAME], [PERSON_NAME], [PERSON_NAME], [PER…"
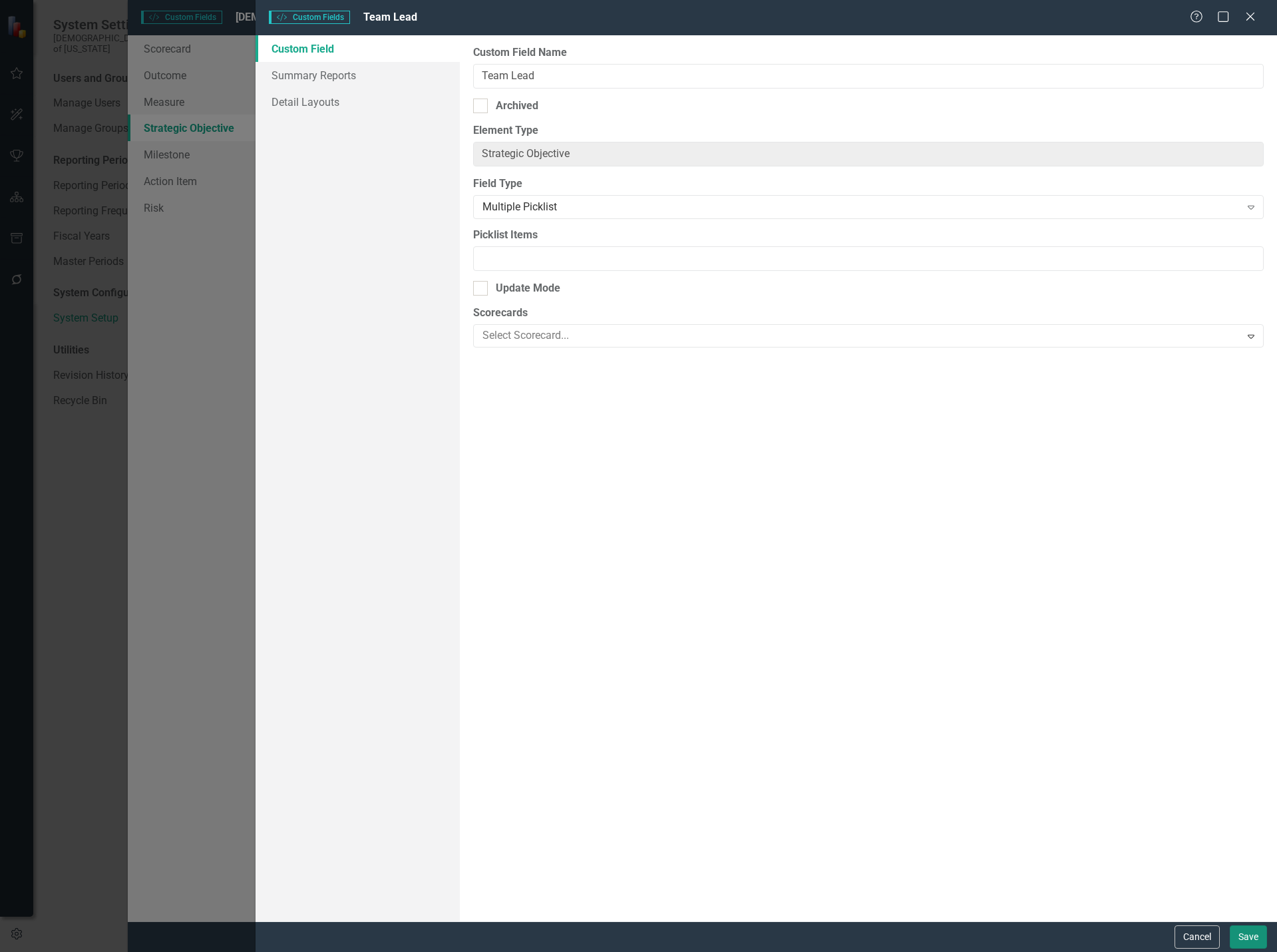
click at [1246, 932] on button "Save" at bounding box center [1248, 936] width 37 height 23
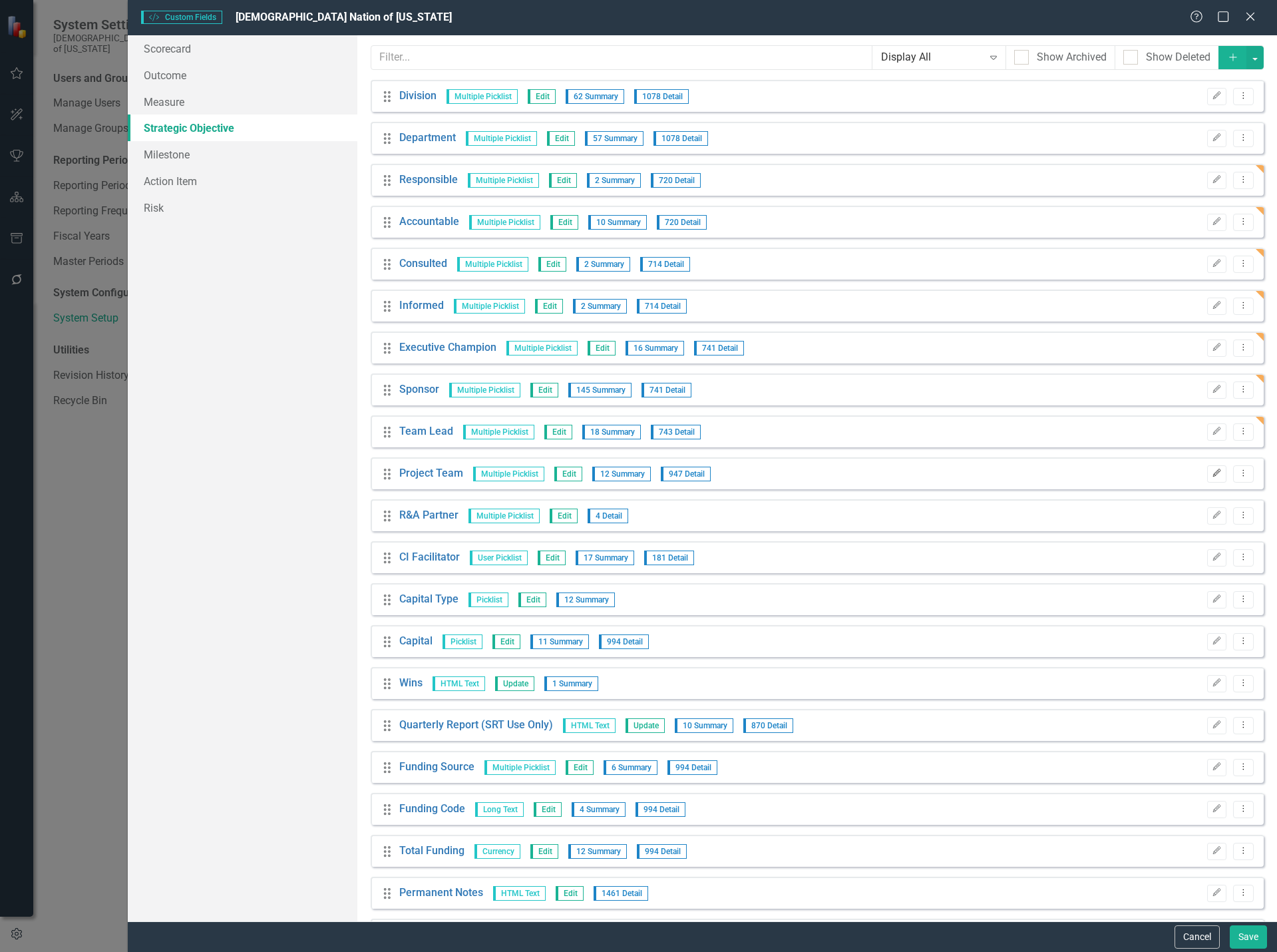
click at [1212, 472] on icon "Edit" at bounding box center [1218, 473] width 10 height 8
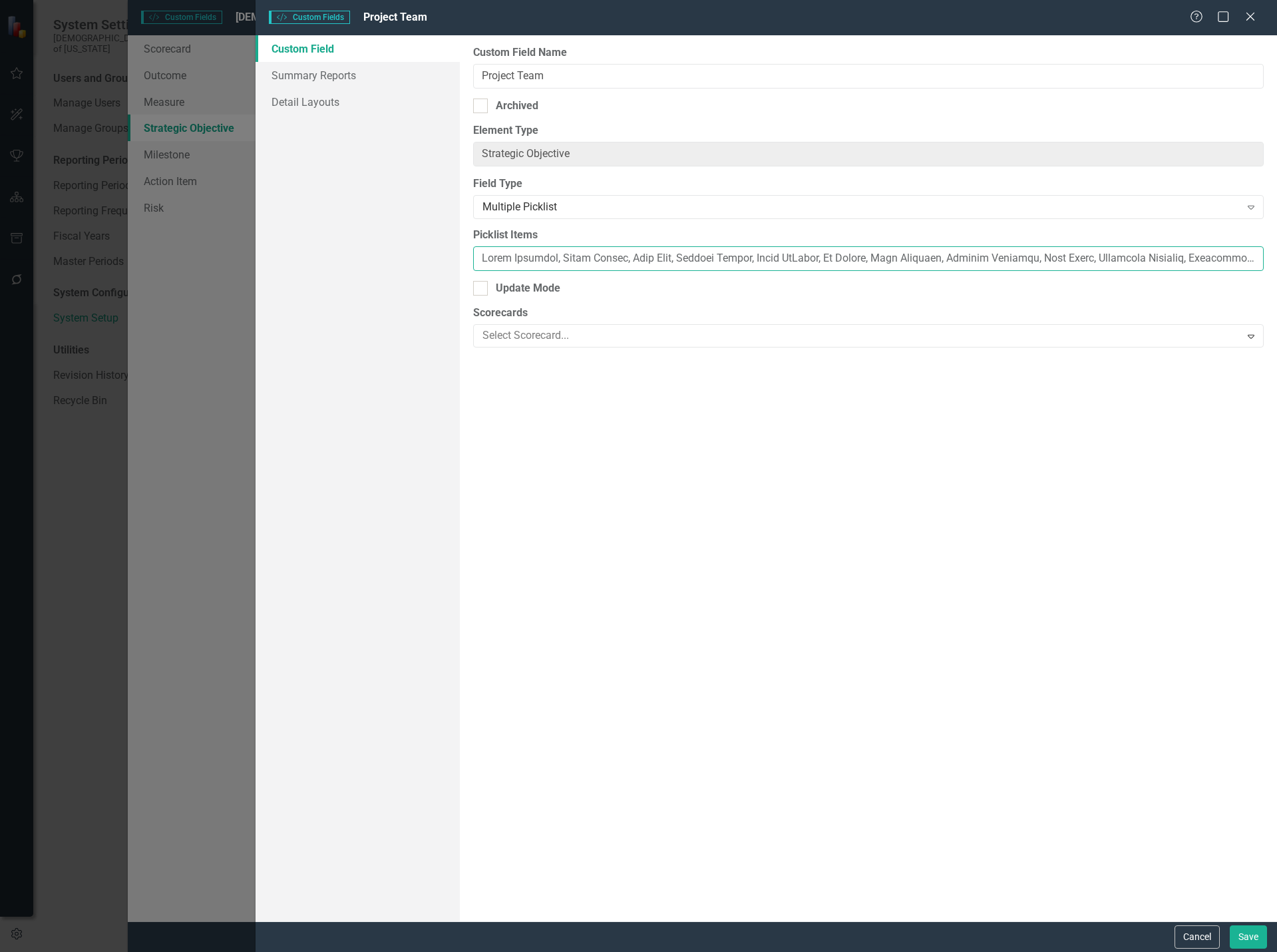
click at [791, 256] on input "Picklist Items" at bounding box center [869, 258] width 791 height 25
paste input "[PERSON_NAME], [PERSON_NAME], [PERSON_NAME], [PERSON_NAME], [PERSON_NAME], [PER…"
type input "[PERSON_NAME], [PERSON_NAME], [PERSON_NAME], [PERSON_NAME], [PERSON_NAME], [PER…"
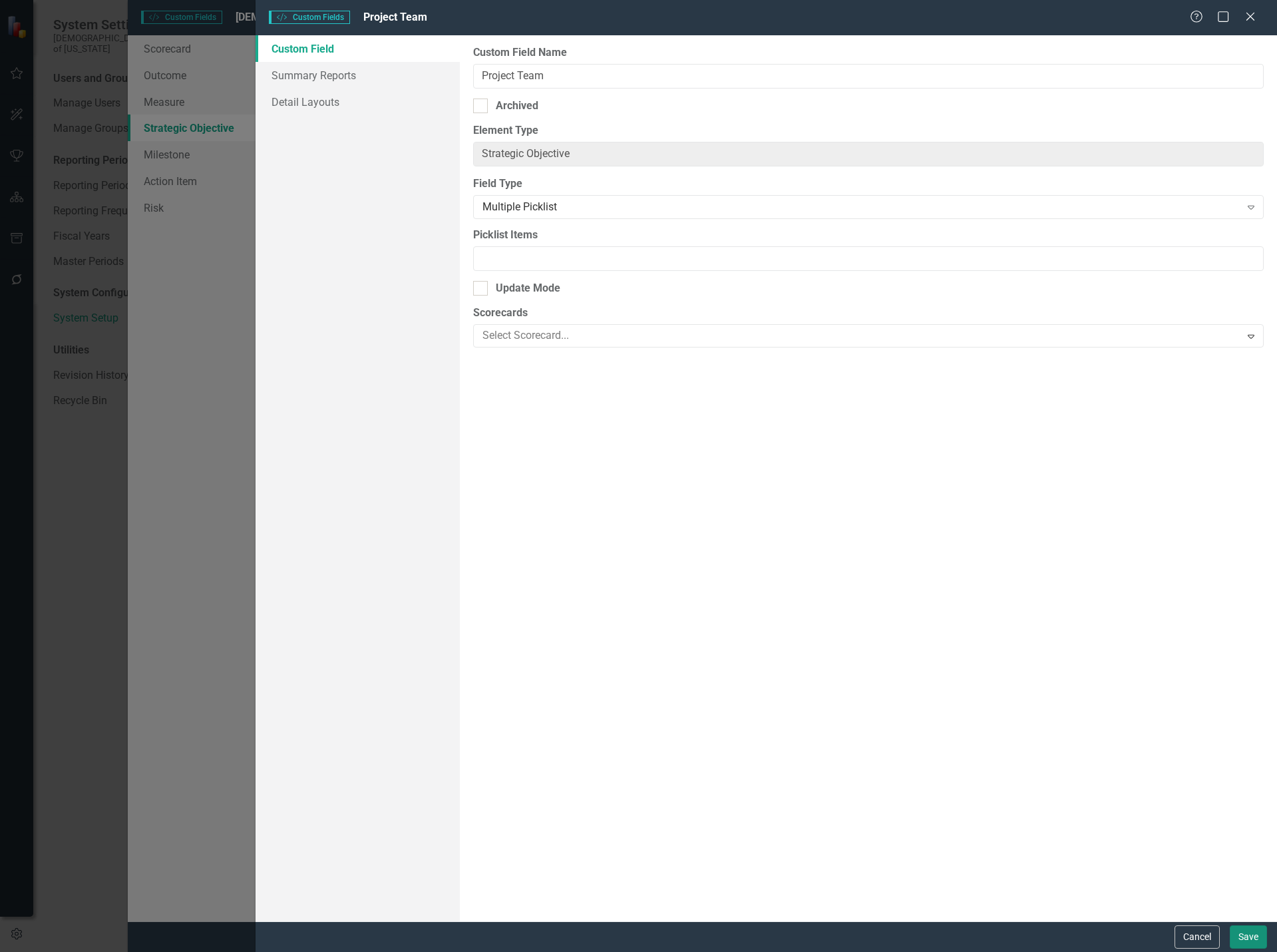
click at [1254, 931] on button "Save" at bounding box center [1248, 936] width 37 height 23
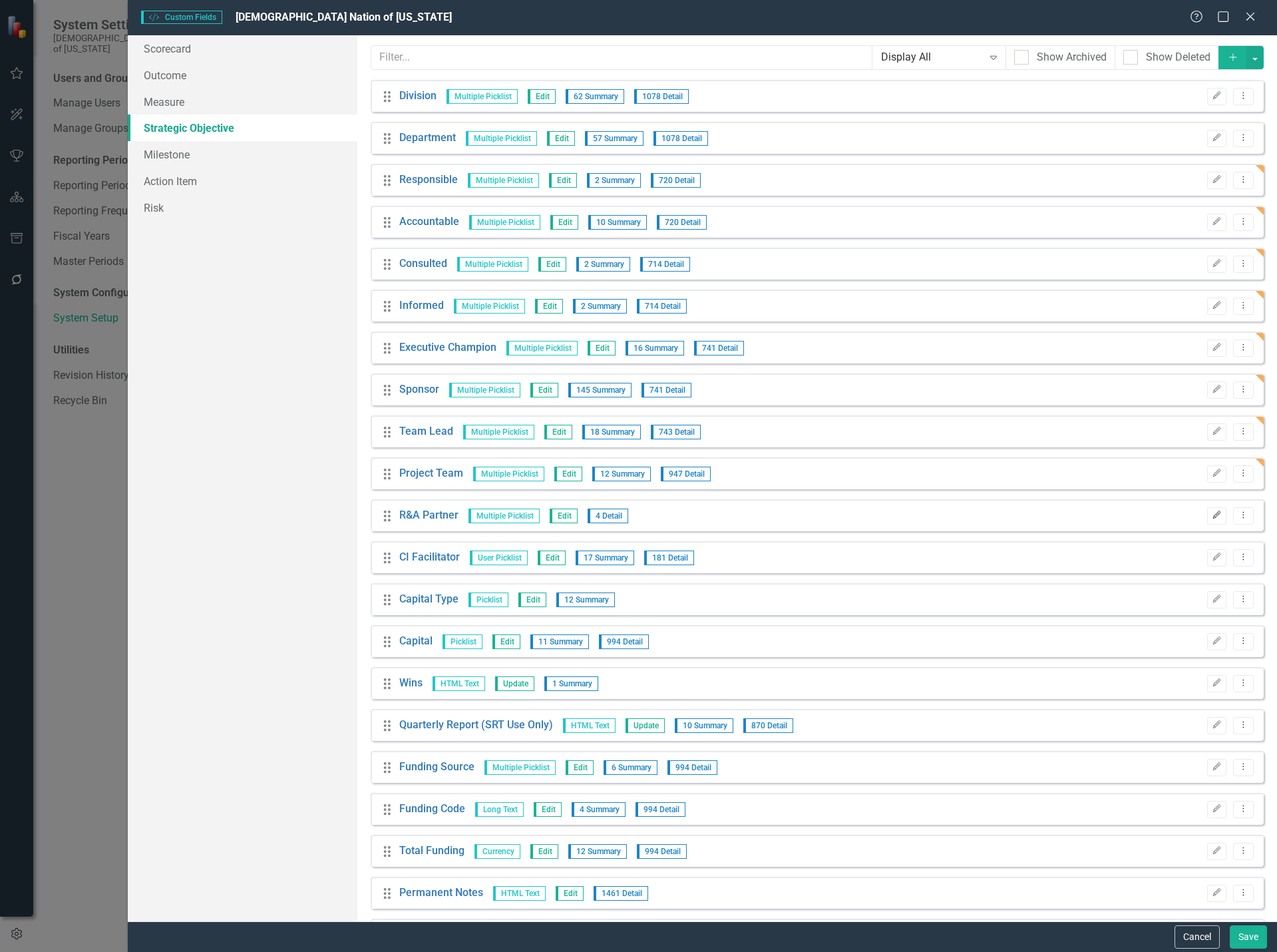
click at [1213, 517] on icon "button" at bounding box center [1217, 514] width 8 height 8
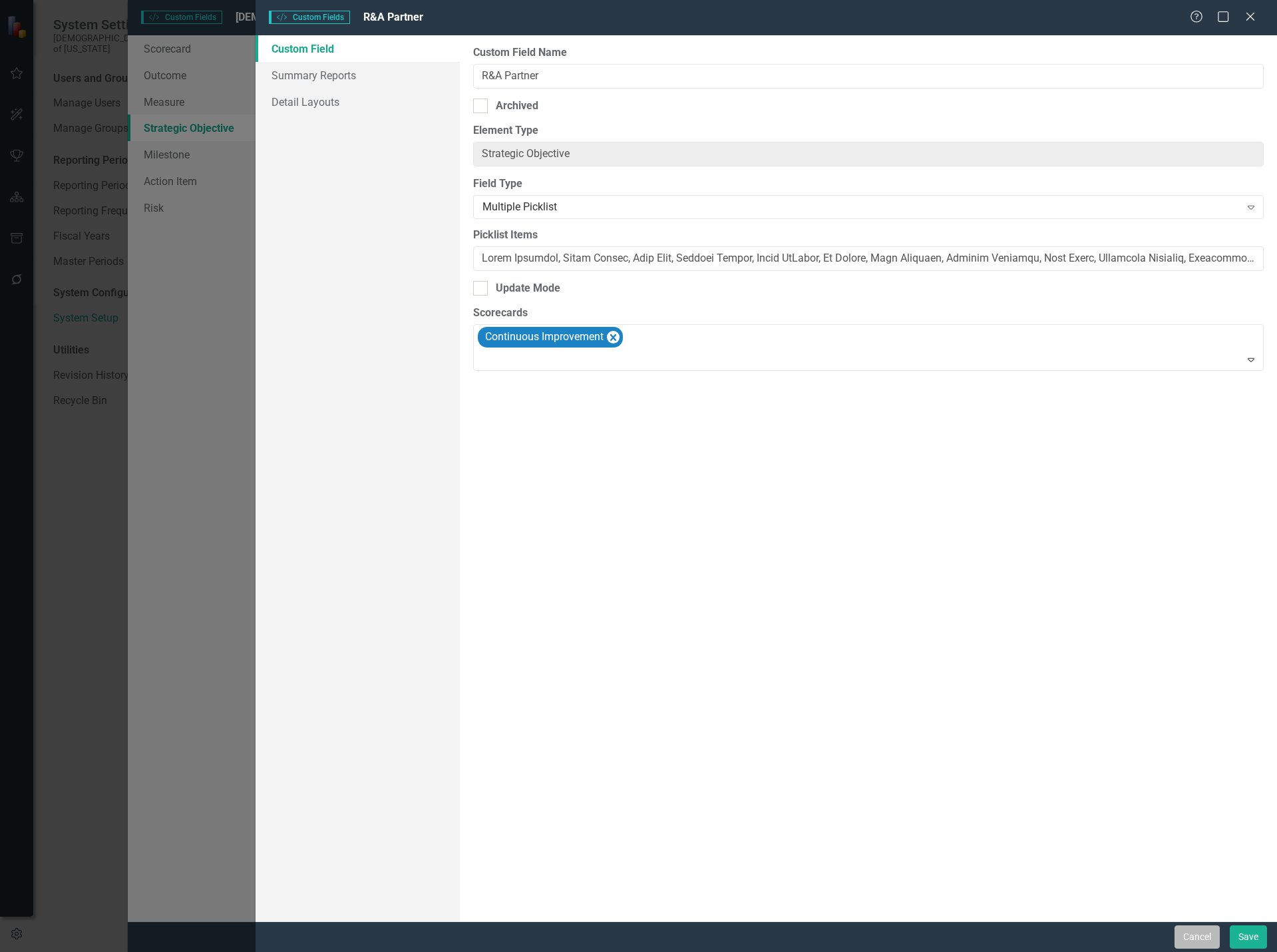
click at [1208, 936] on button "Cancel" at bounding box center [1197, 936] width 46 height 23
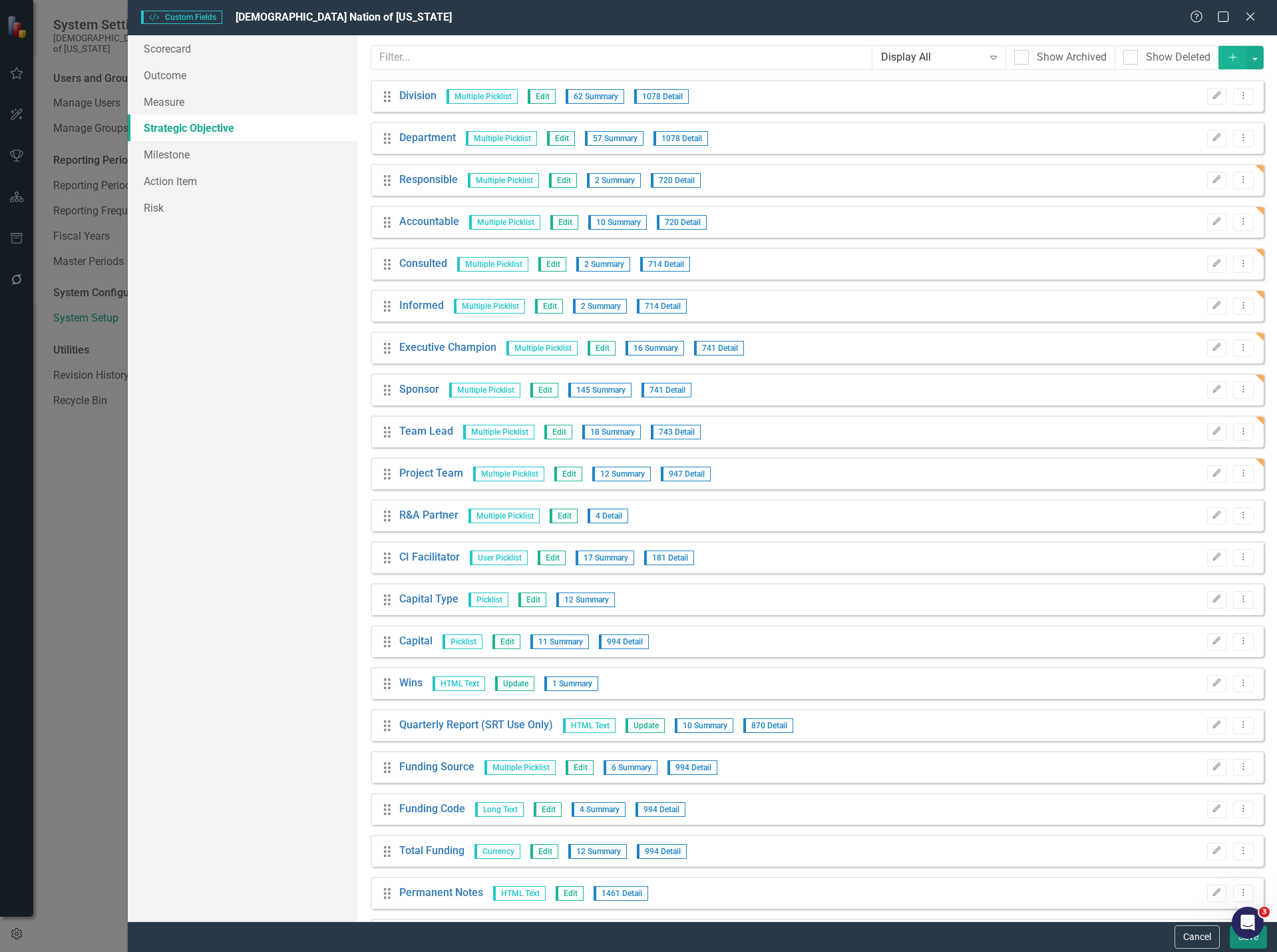
click at [1239, 945] on button "Save" at bounding box center [1248, 936] width 37 height 23
